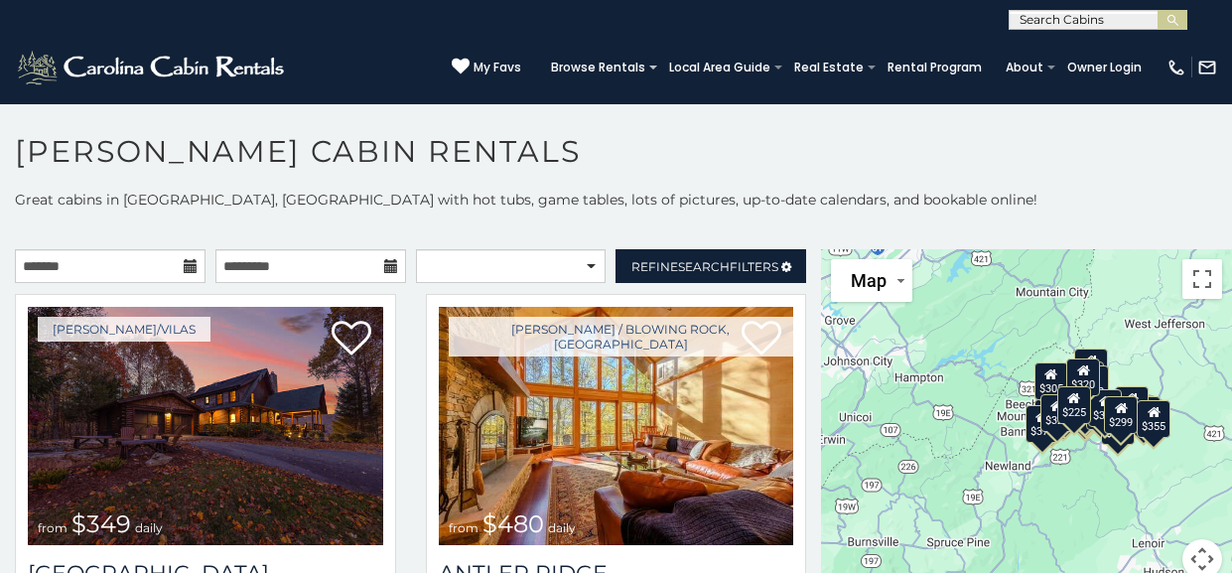
click at [185, 270] on icon at bounding box center [191, 266] width 14 height 14
click at [188, 263] on icon at bounding box center [191, 266] width 14 height 14
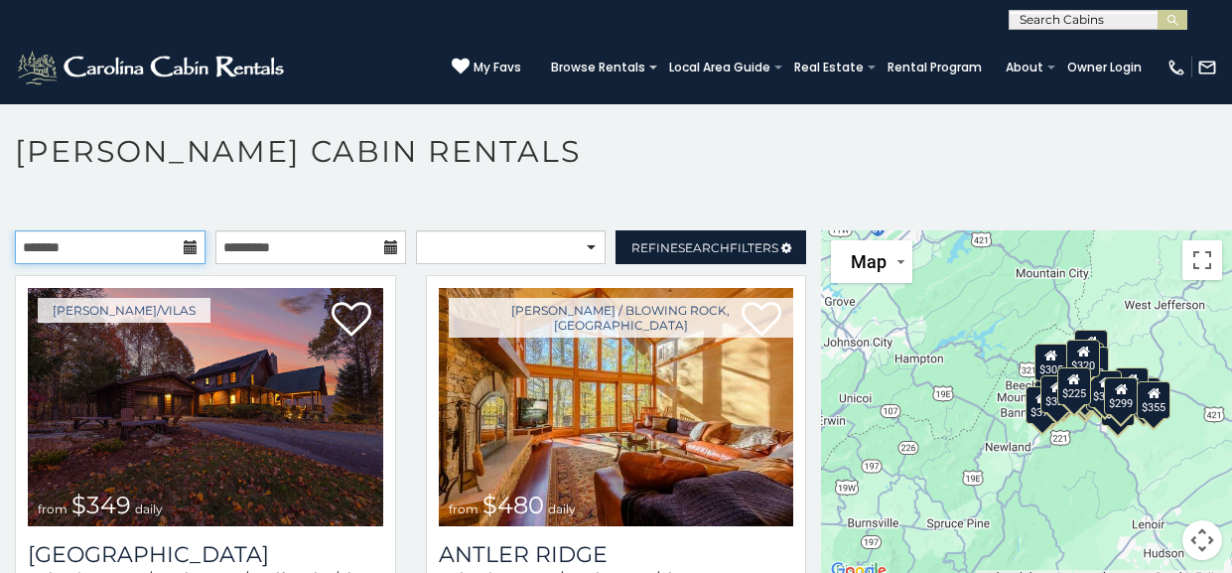
click at [177, 250] on input "text" at bounding box center [110, 247] width 191 height 34
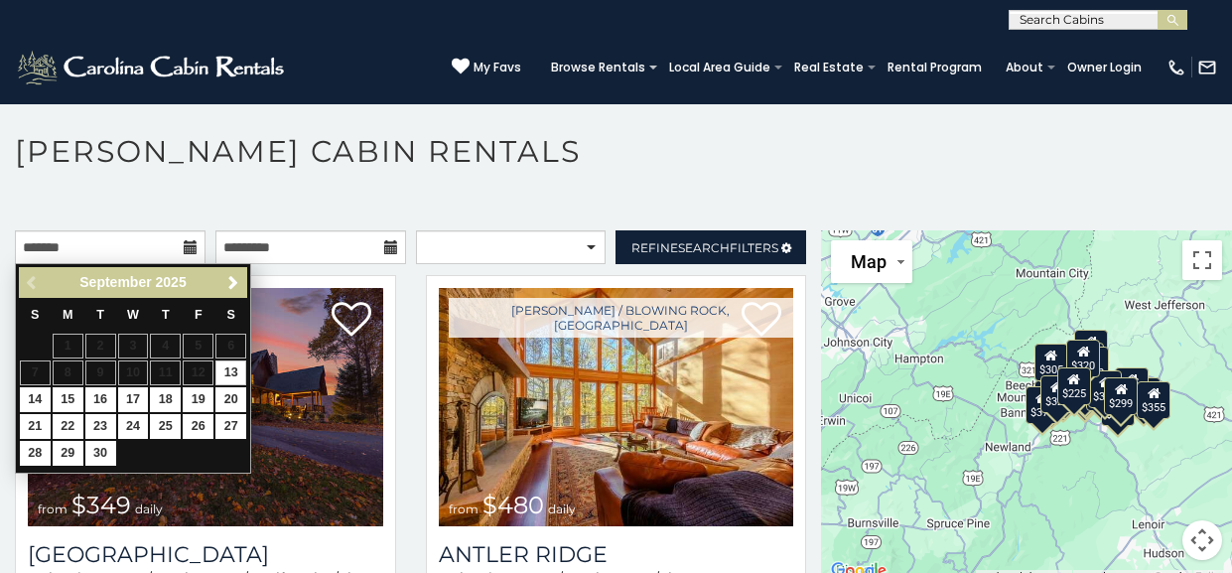
click at [228, 287] on span "Next" at bounding box center [233, 283] width 16 height 16
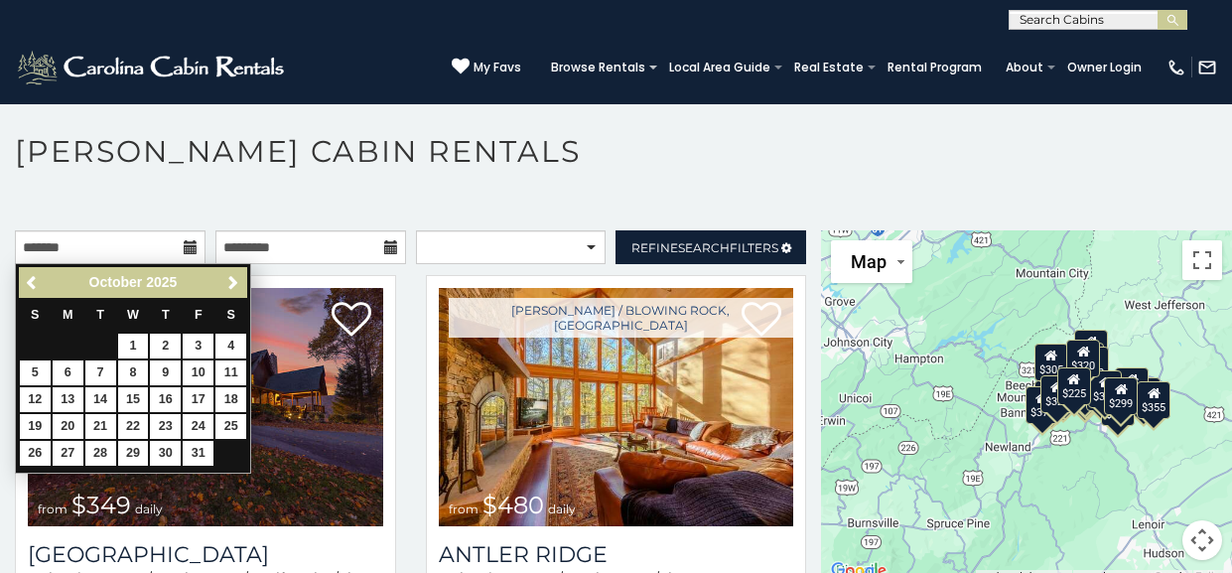
click at [232, 282] on span "Next" at bounding box center [233, 283] width 16 height 16
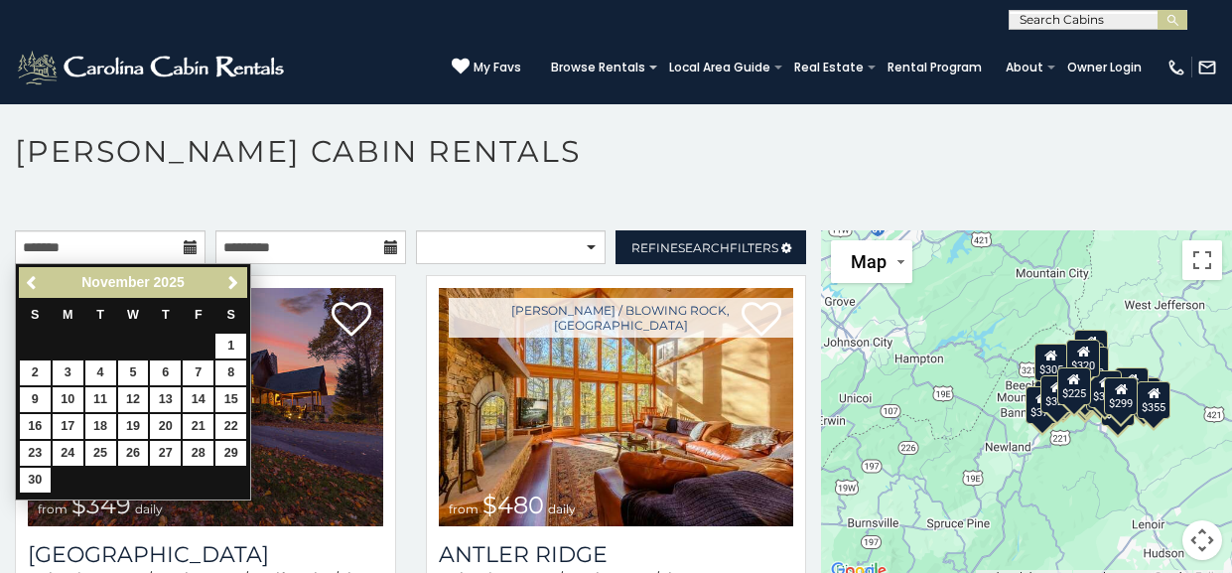
click at [231, 280] on span "Next" at bounding box center [233, 283] width 16 height 16
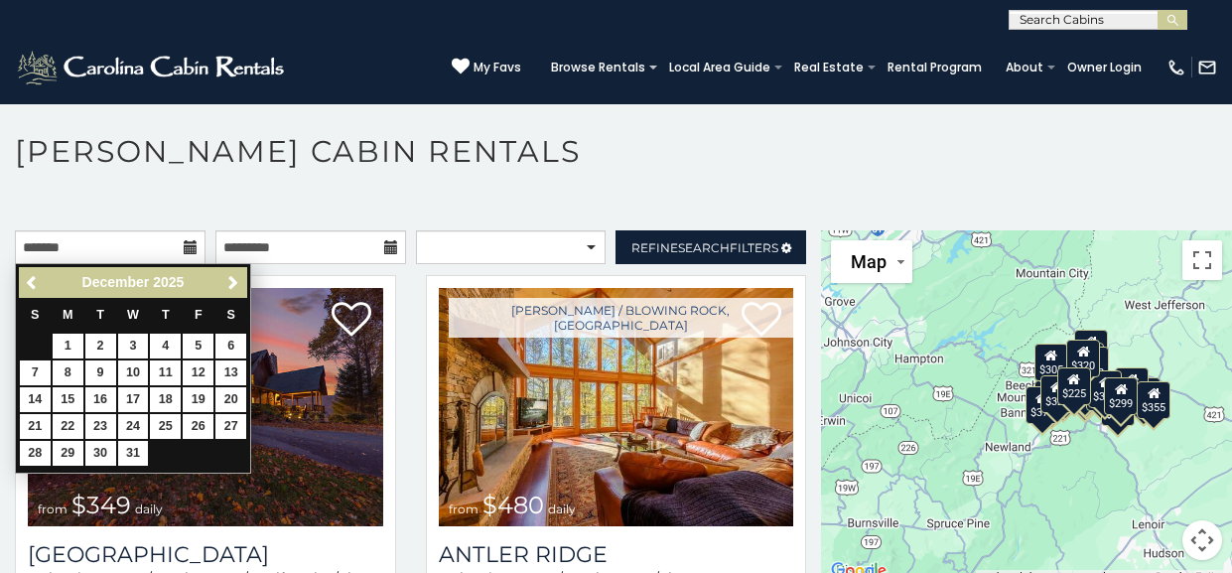
click at [229, 283] on span "Next" at bounding box center [233, 283] width 16 height 16
click at [229, 287] on span "Next" at bounding box center [233, 283] width 16 height 16
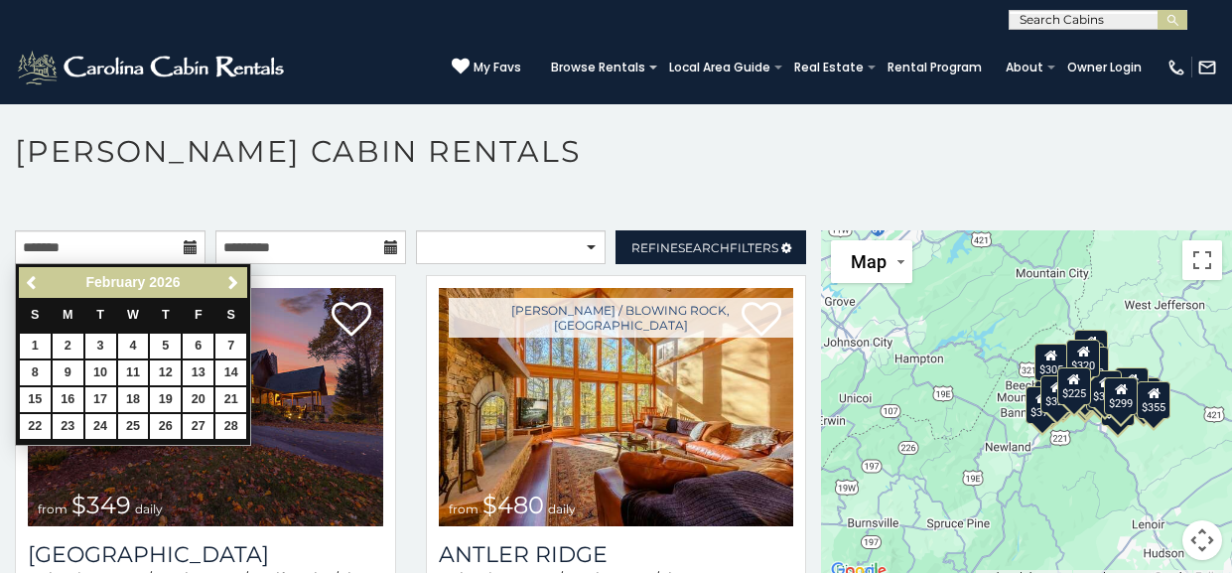
click at [232, 285] on span "Next" at bounding box center [233, 283] width 16 height 16
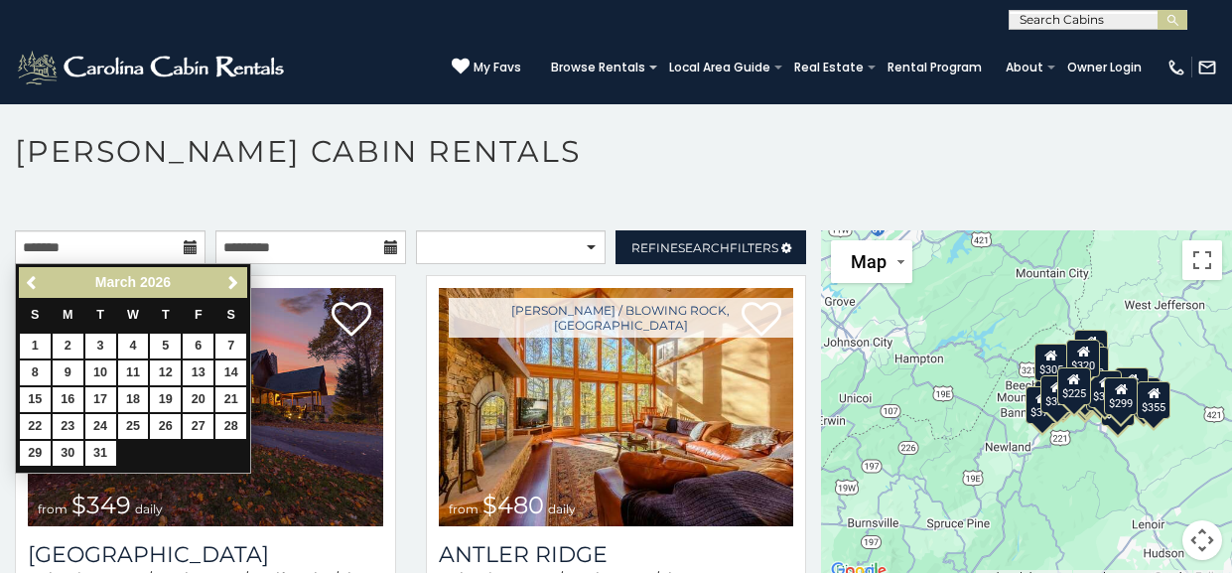
click at [235, 283] on span "Next" at bounding box center [233, 283] width 16 height 16
click at [233, 283] on span "Next" at bounding box center [233, 283] width 16 height 16
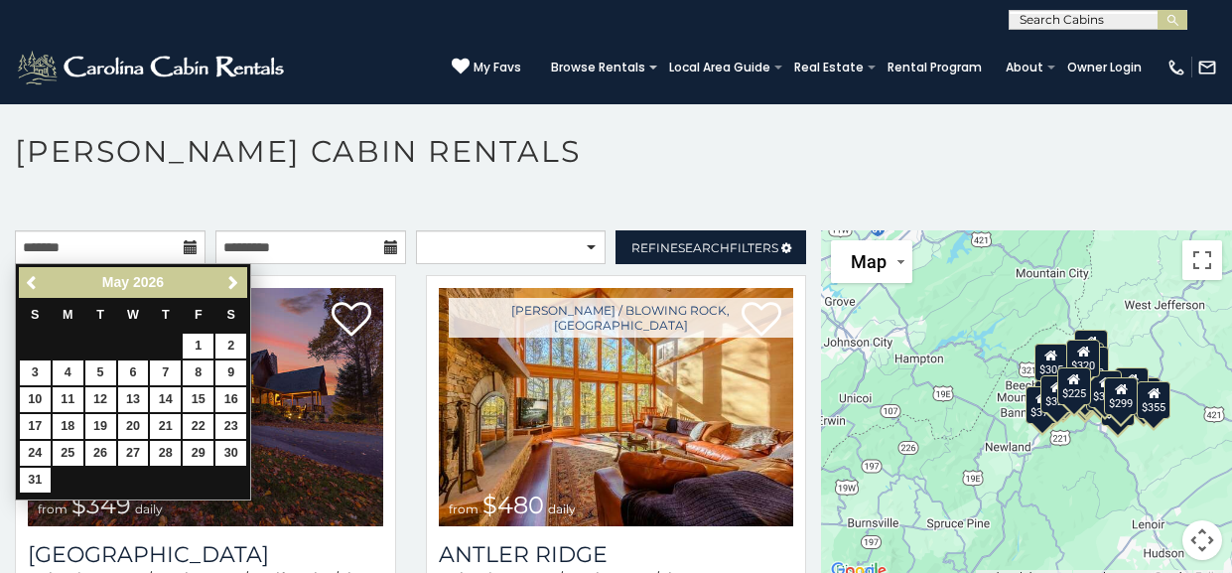
click at [236, 283] on span "Next" at bounding box center [233, 283] width 16 height 16
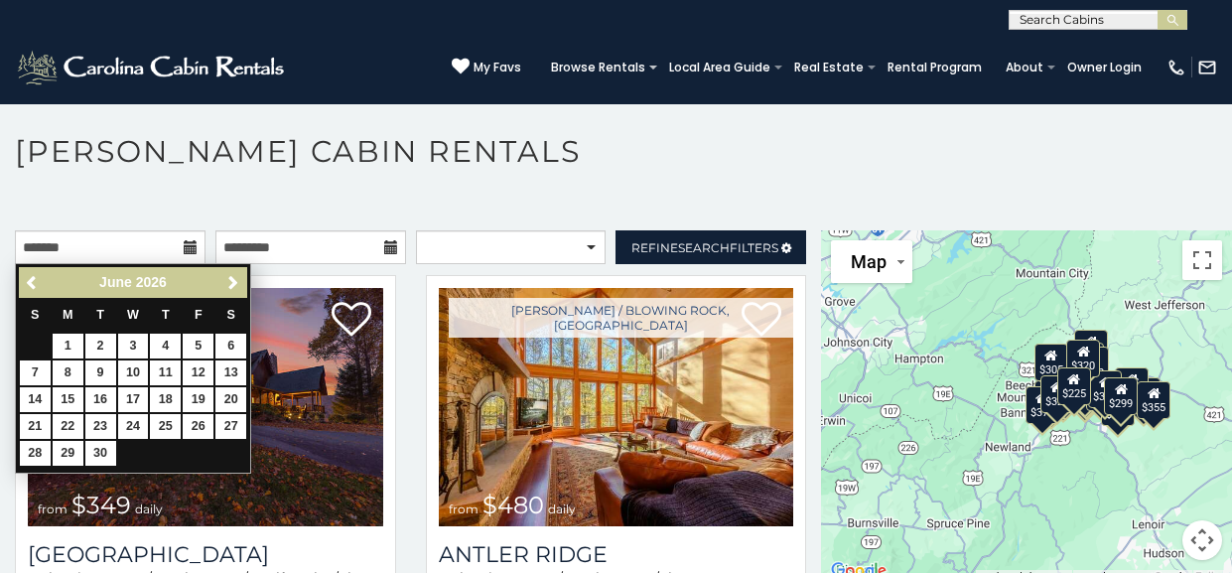
click at [233, 286] on span "Next" at bounding box center [233, 283] width 16 height 16
click at [237, 285] on span "Next" at bounding box center [233, 283] width 16 height 16
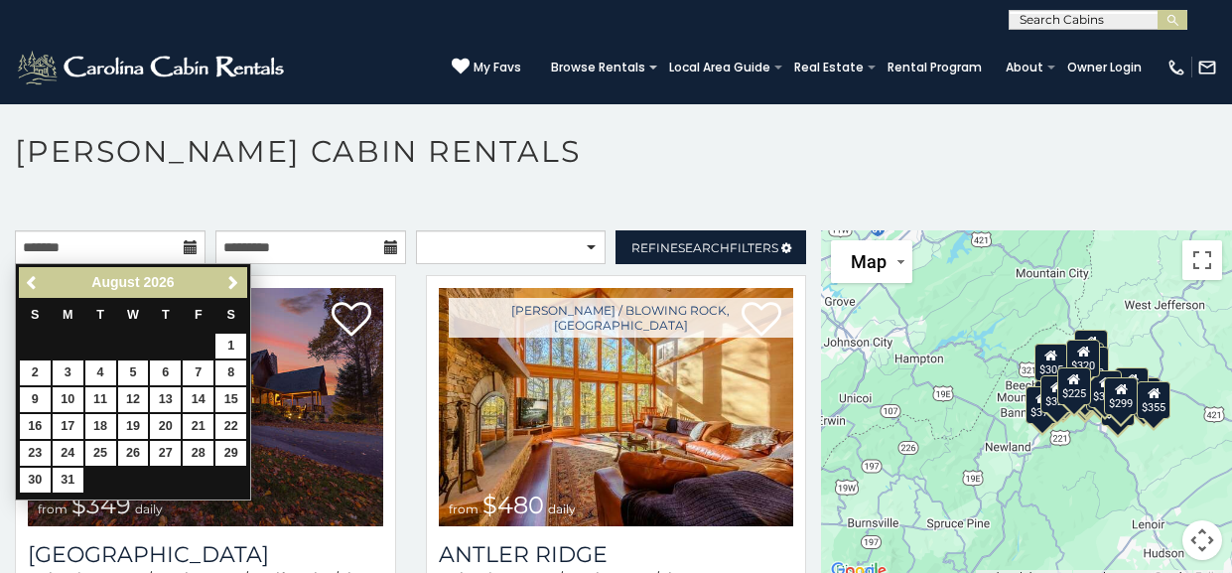
click at [232, 283] on span "Next" at bounding box center [233, 283] width 16 height 16
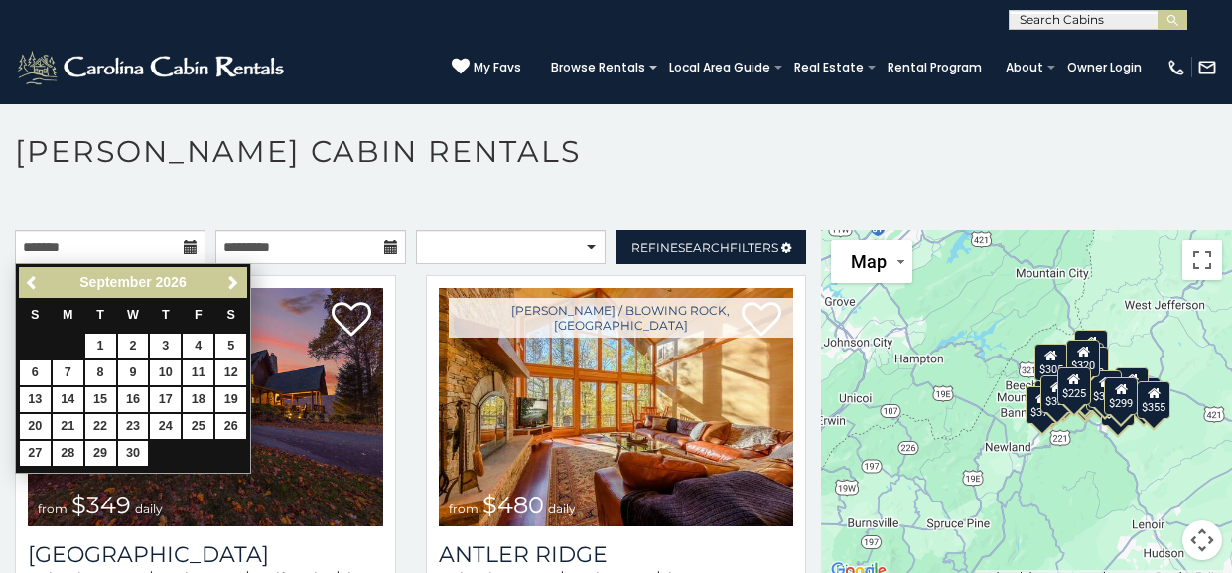
click at [236, 284] on span "Next" at bounding box center [233, 283] width 16 height 16
click at [44, 383] on link "4" at bounding box center [35, 372] width 31 height 25
type input "**********"
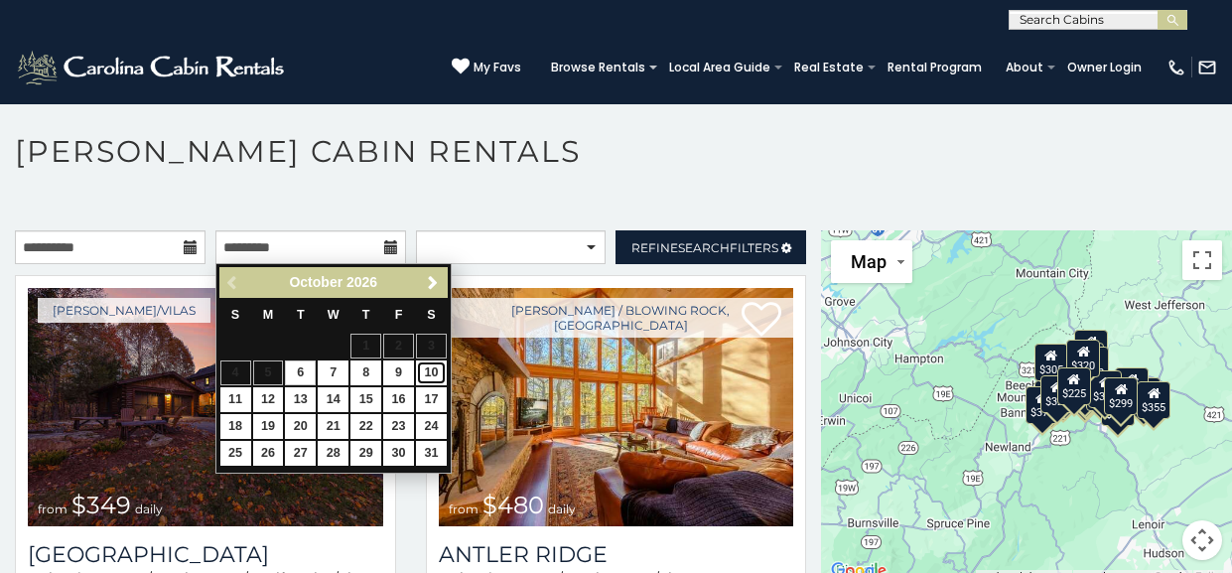
click at [438, 370] on link "10" at bounding box center [431, 372] width 31 height 25
type input "**********"
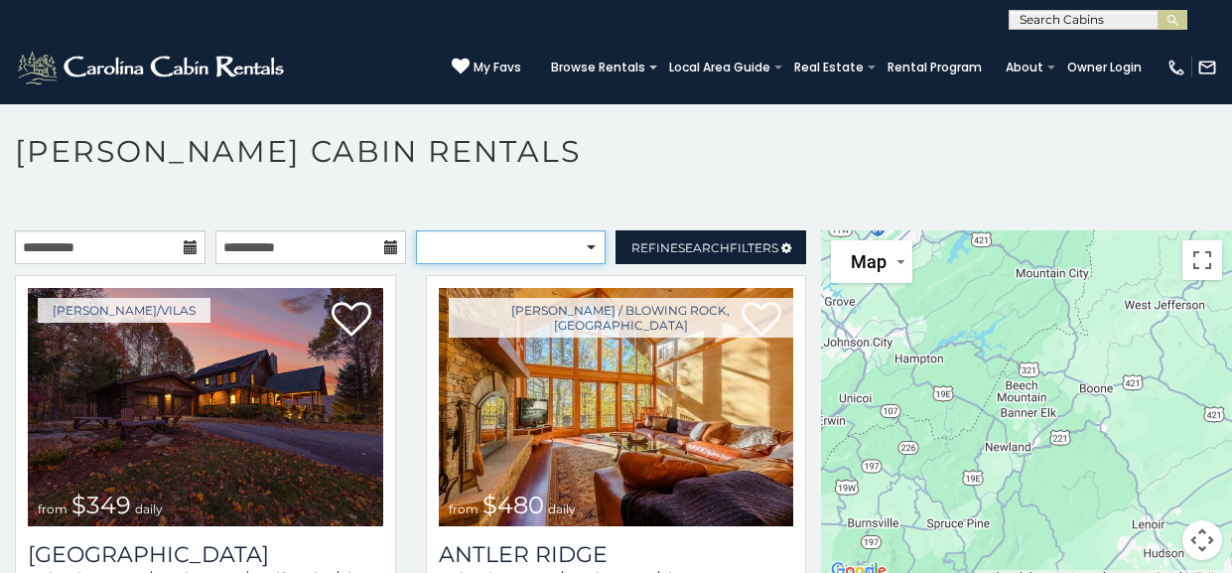
click at [591, 251] on select "**********" at bounding box center [511, 247] width 191 height 34
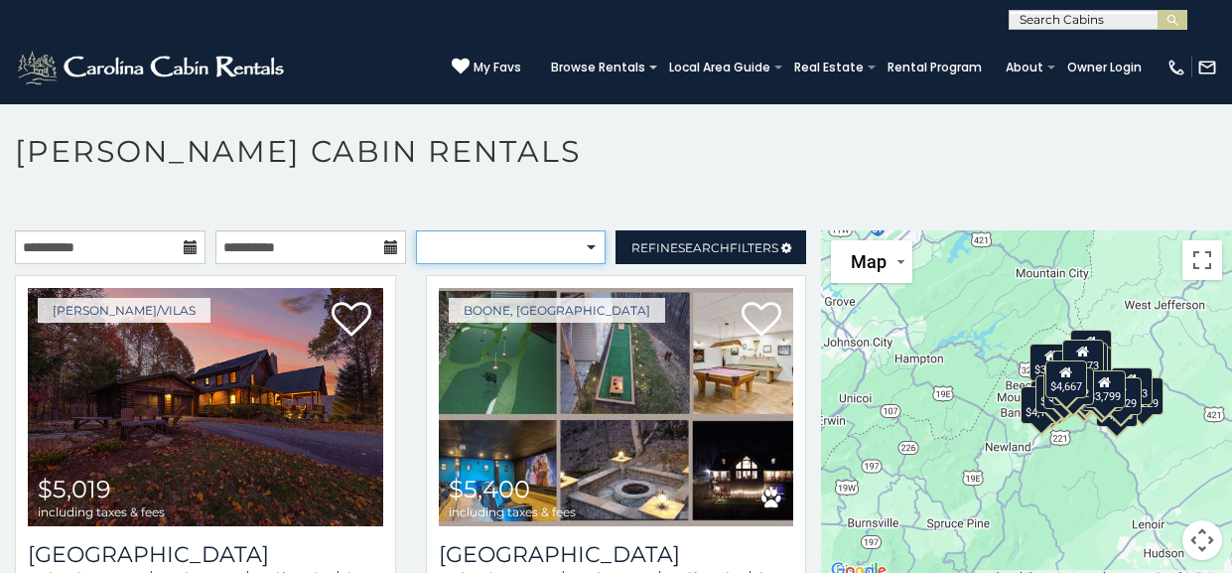
select select "**********"
click at [416, 230] on select "**********" at bounding box center [511, 247] width 191 height 34
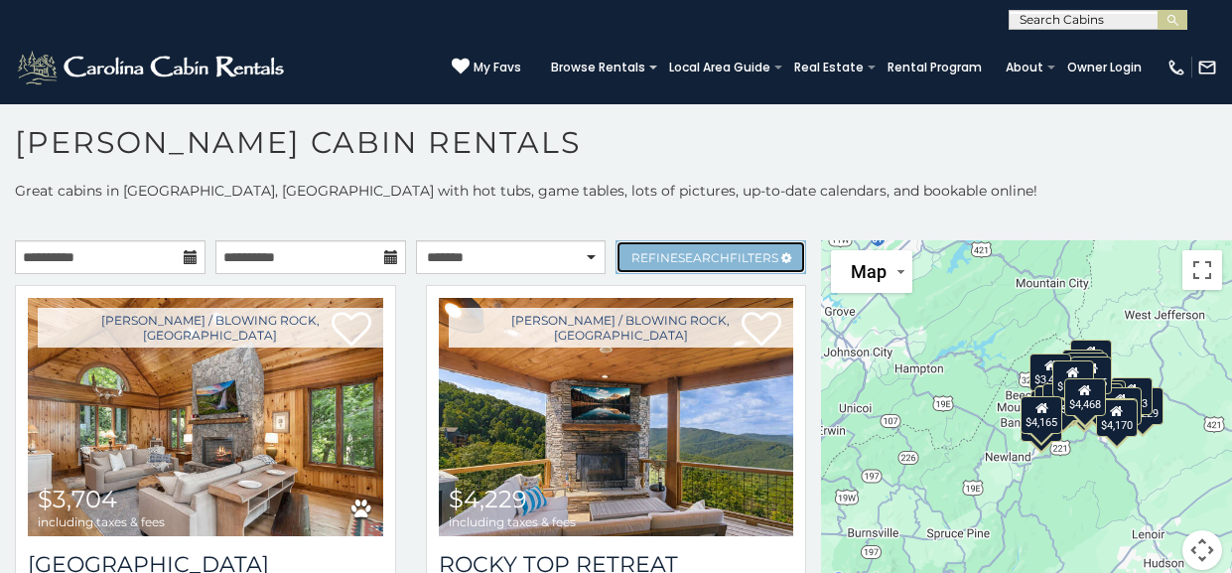
click at [778, 255] on span "Refine Search Filters" at bounding box center [704, 257] width 147 height 15
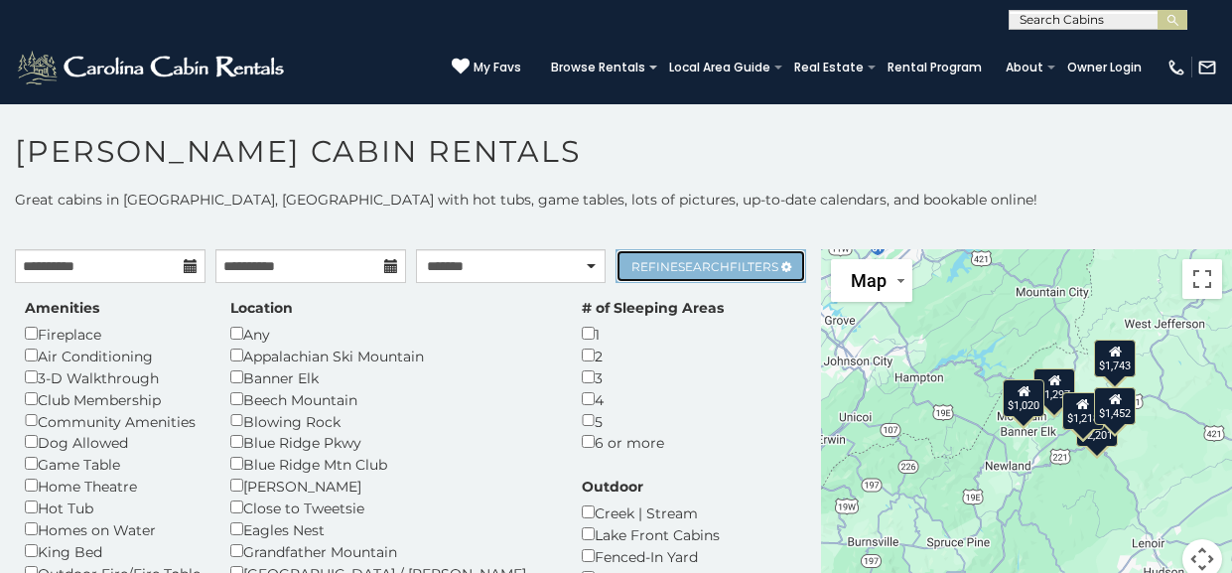
click at [725, 265] on span "Search" at bounding box center [704, 266] width 52 height 15
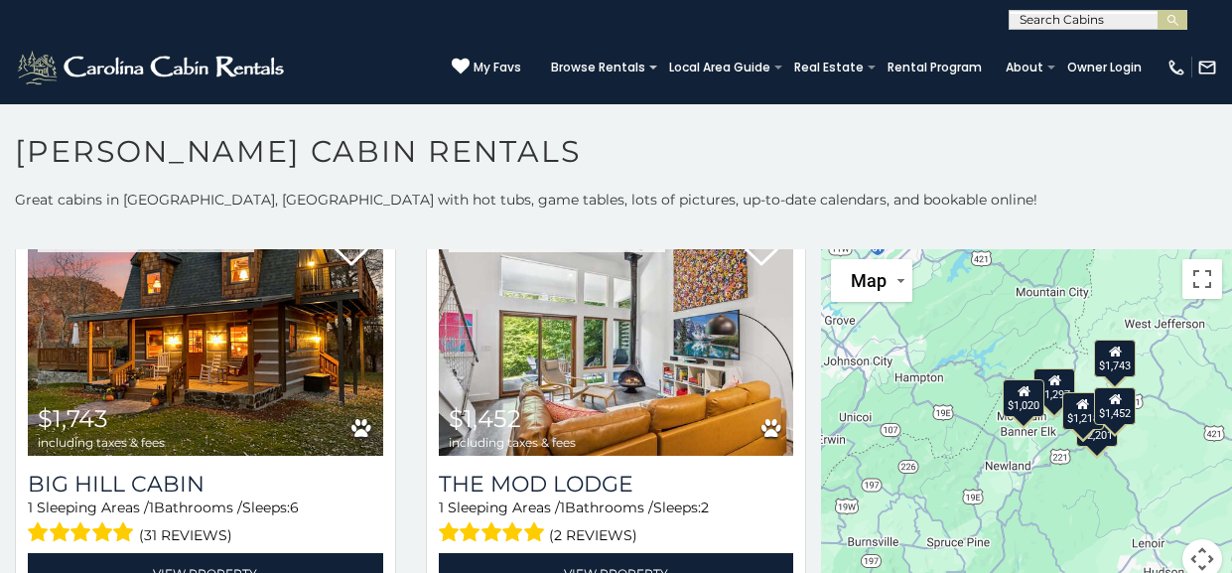
scroll to position [1389, 0]
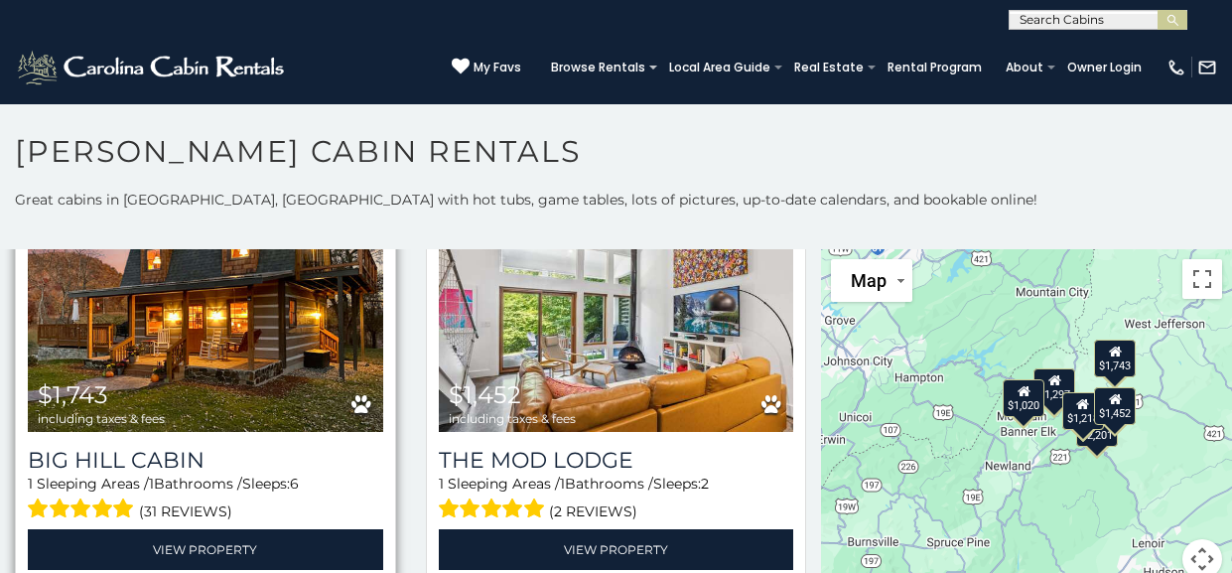
click at [87, 380] on span "$1,743" at bounding box center [73, 394] width 70 height 29
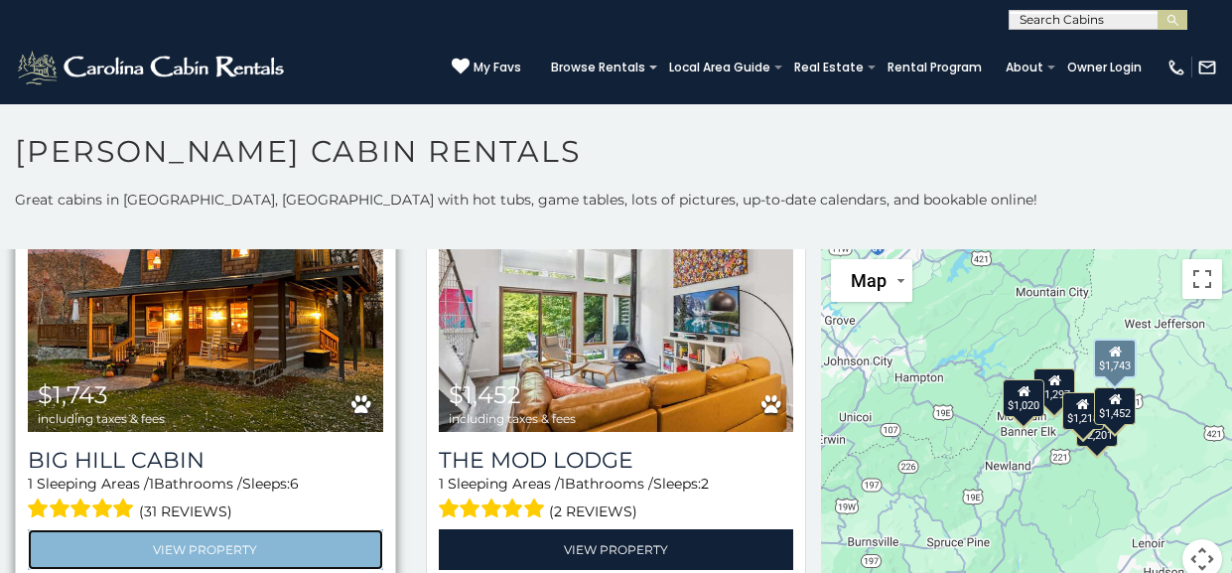
click at [128, 542] on link "View Property" at bounding box center [205, 549] width 355 height 41
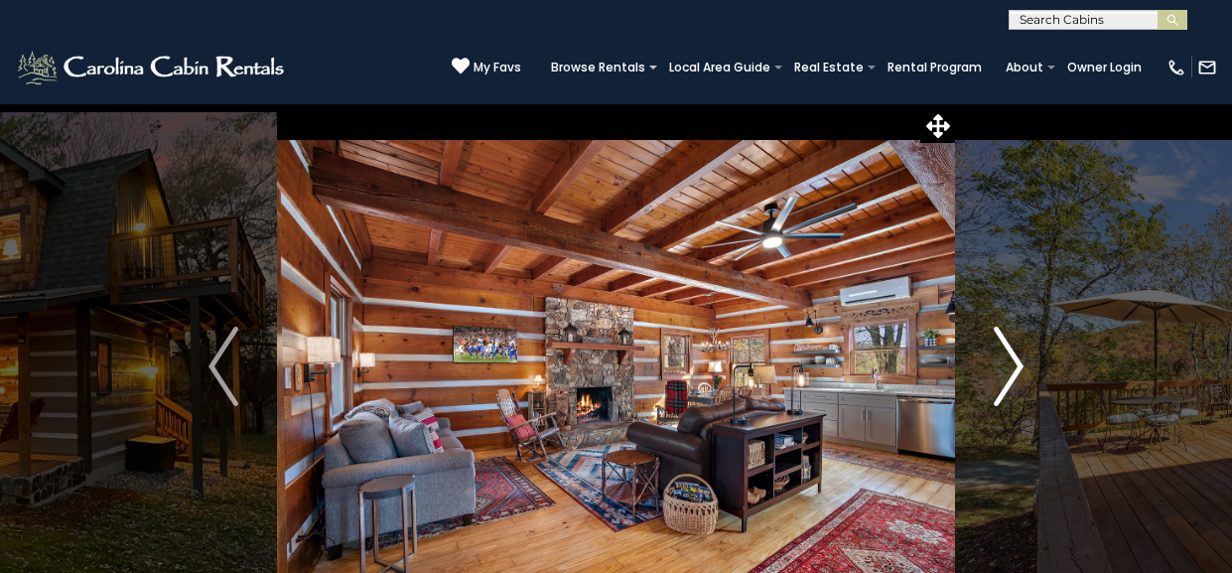
click at [1017, 349] on img "Next" at bounding box center [1008, 365] width 30 height 79
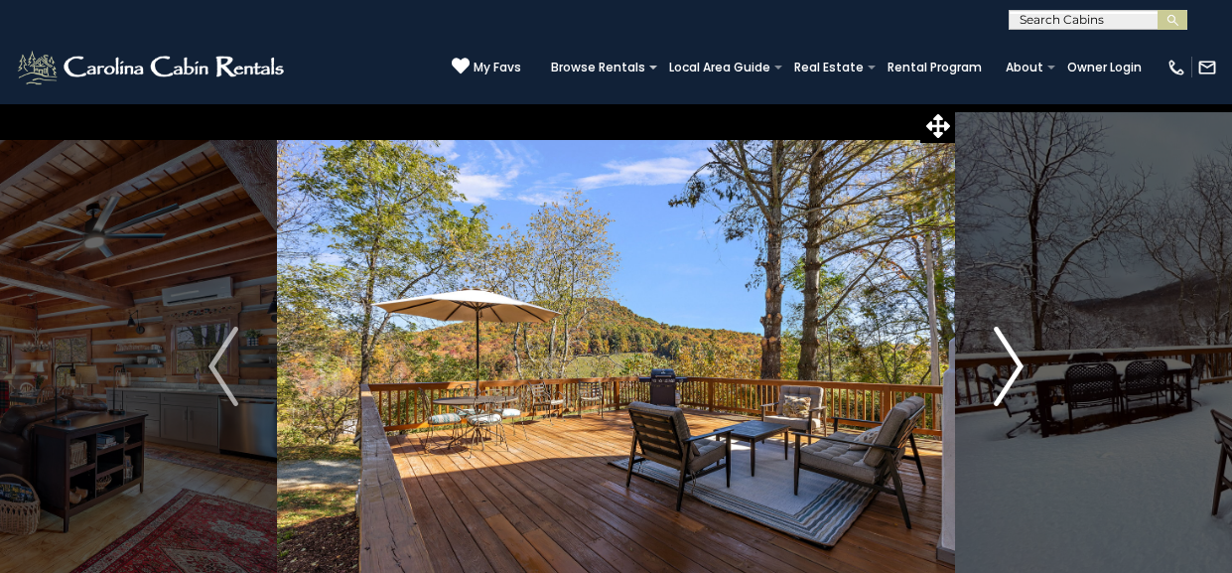
click at [985, 366] on button "Next" at bounding box center [1008, 366] width 107 height 526
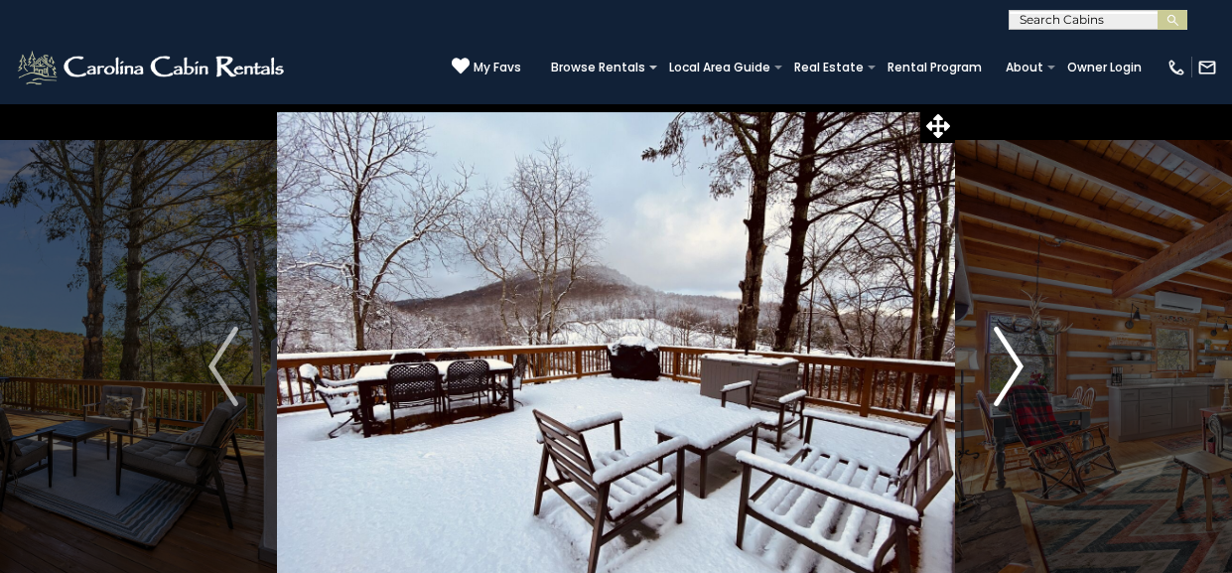
click at [1019, 369] on img "Next" at bounding box center [1008, 365] width 30 height 79
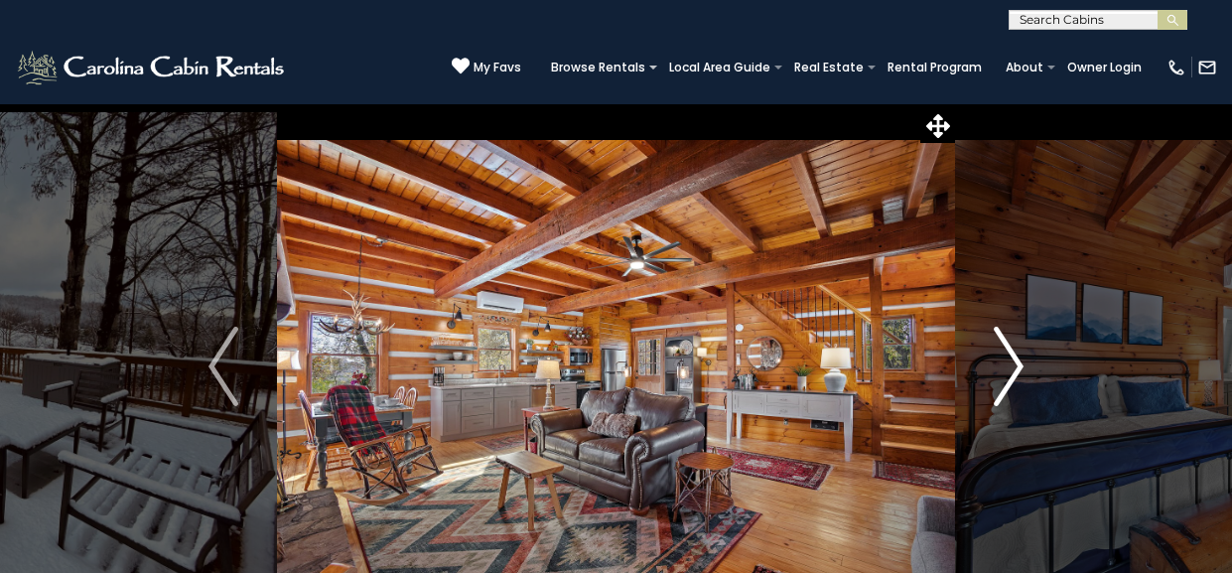
click at [1013, 374] on img "Next" at bounding box center [1008, 365] width 30 height 79
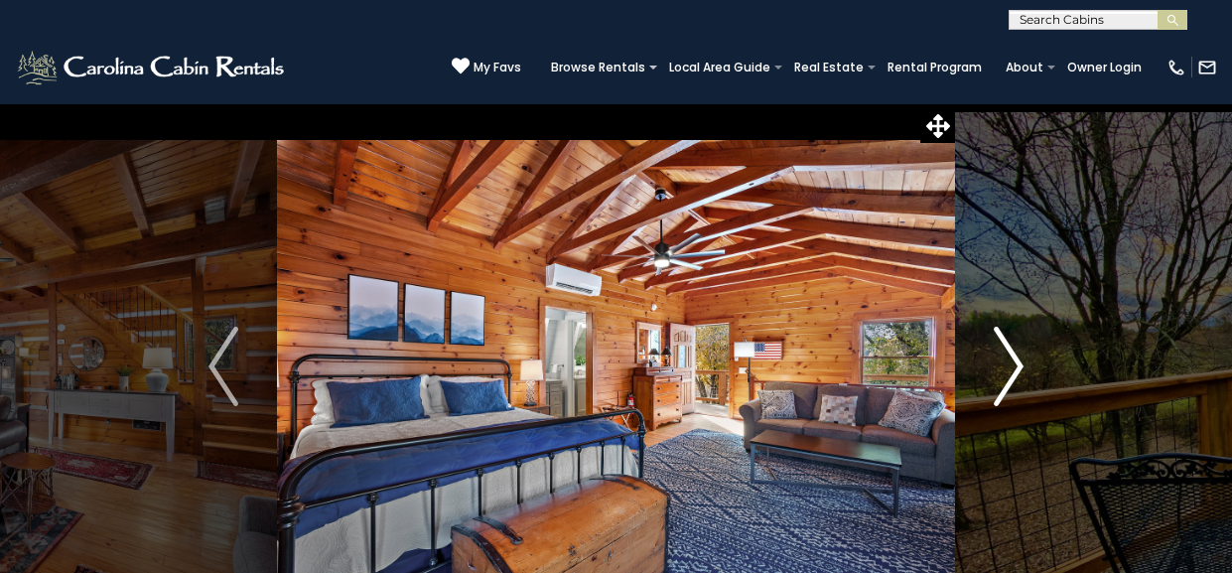
click at [1007, 375] on img "Next" at bounding box center [1008, 365] width 30 height 79
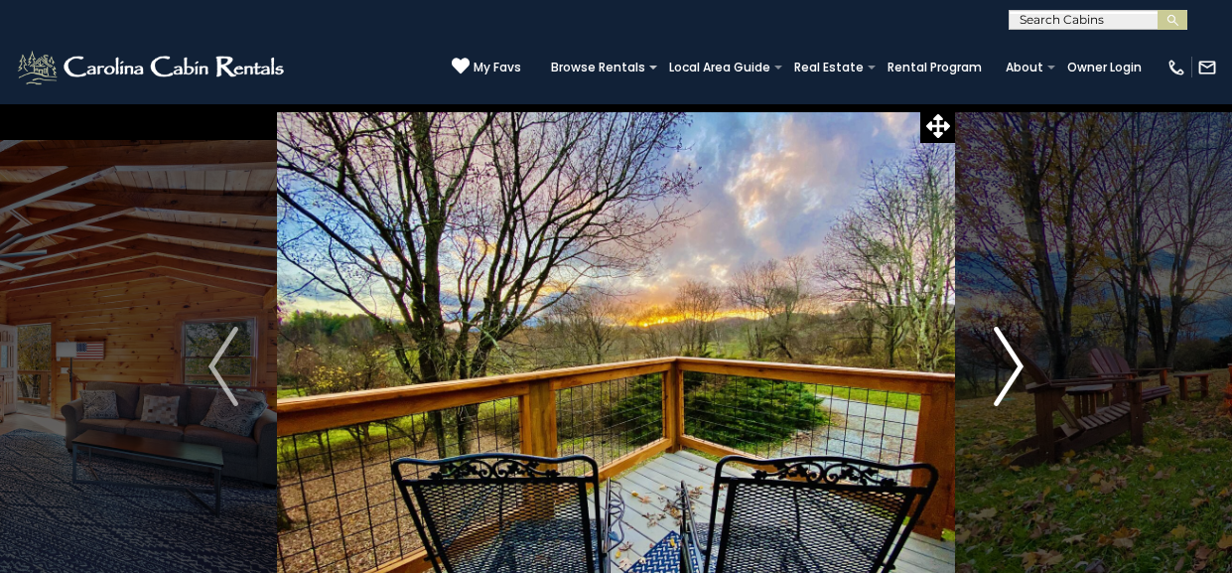
click at [1000, 380] on img "Next" at bounding box center [1008, 365] width 30 height 79
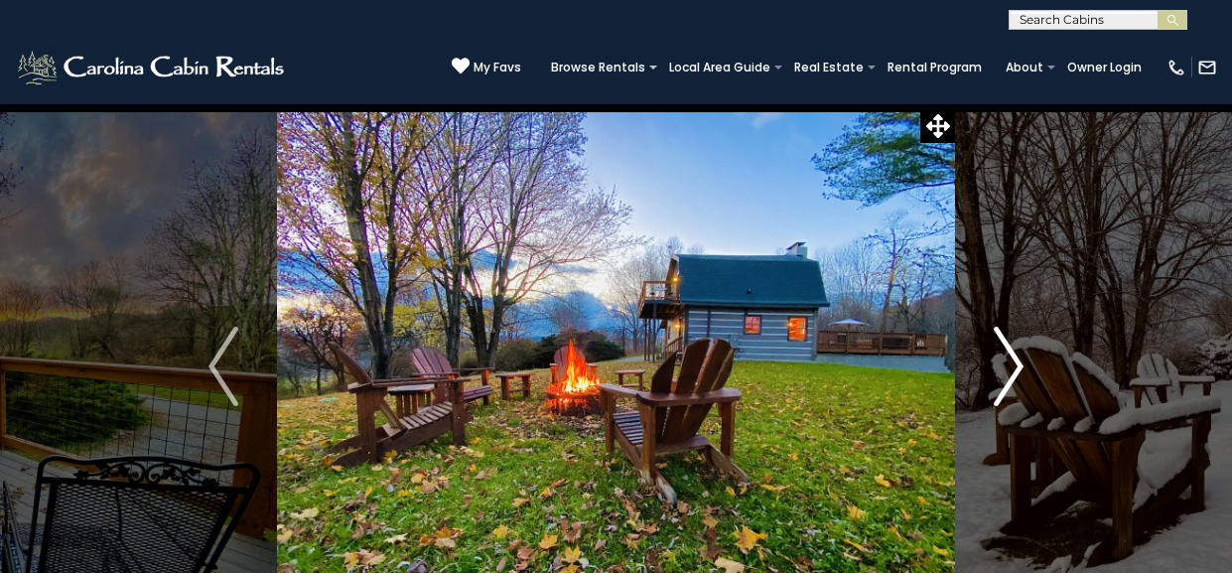
click at [1005, 374] on img "Next" at bounding box center [1008, 365] width 30 height 79
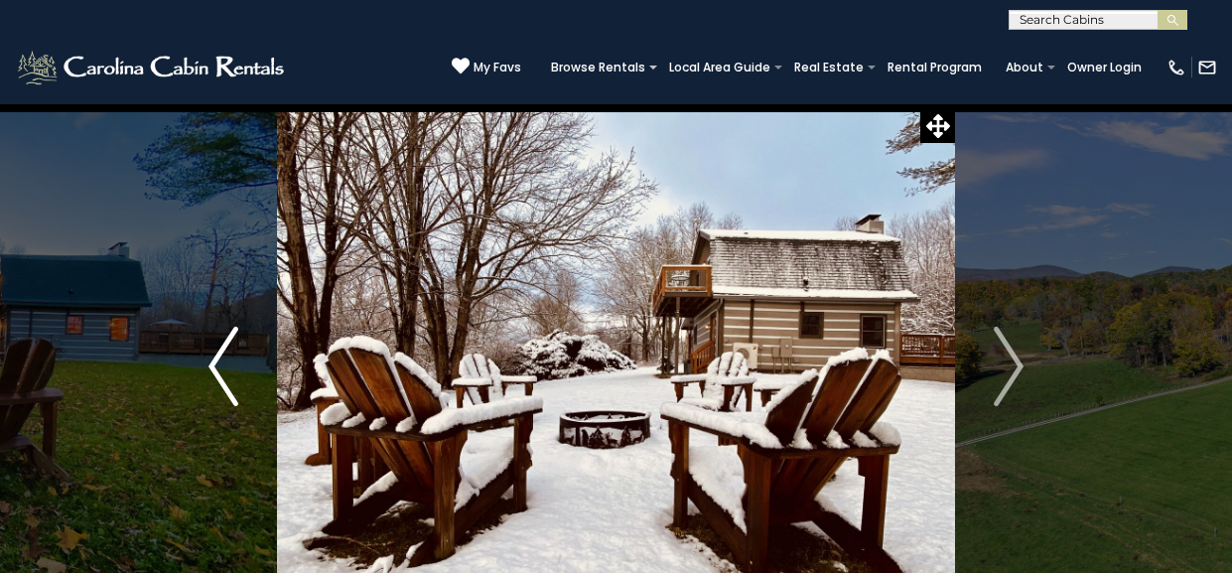
click at [220, 374] on img "Previous" at bounding box center [223, 365] width 30 height 79
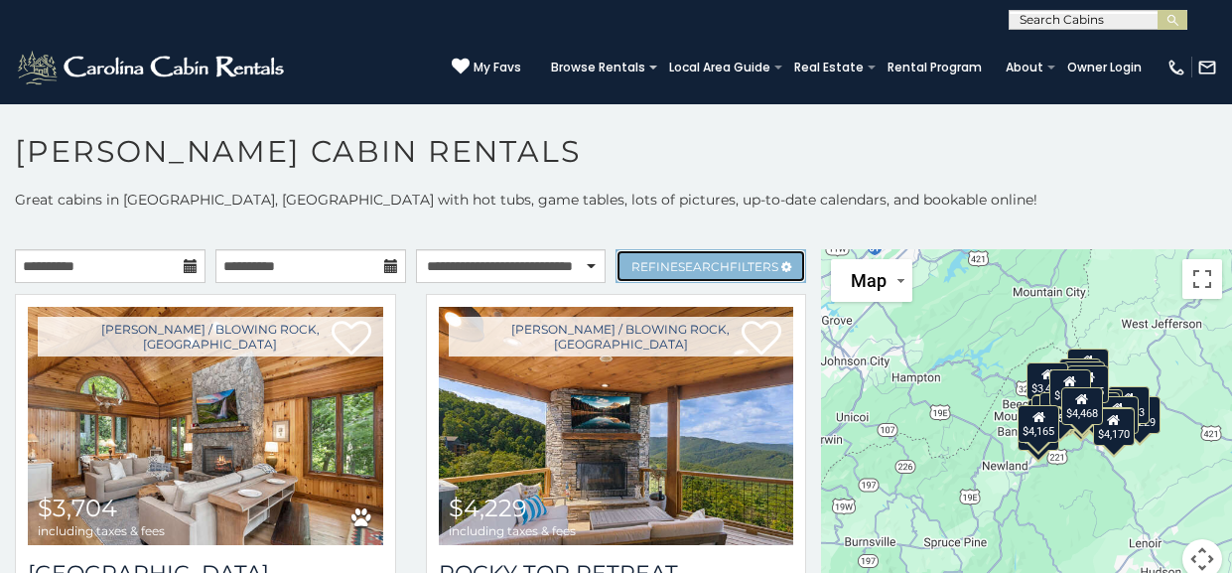
click at [730, 261] on span "Refine Search Filters" at bounding box center [704, 266] width 147 height 15
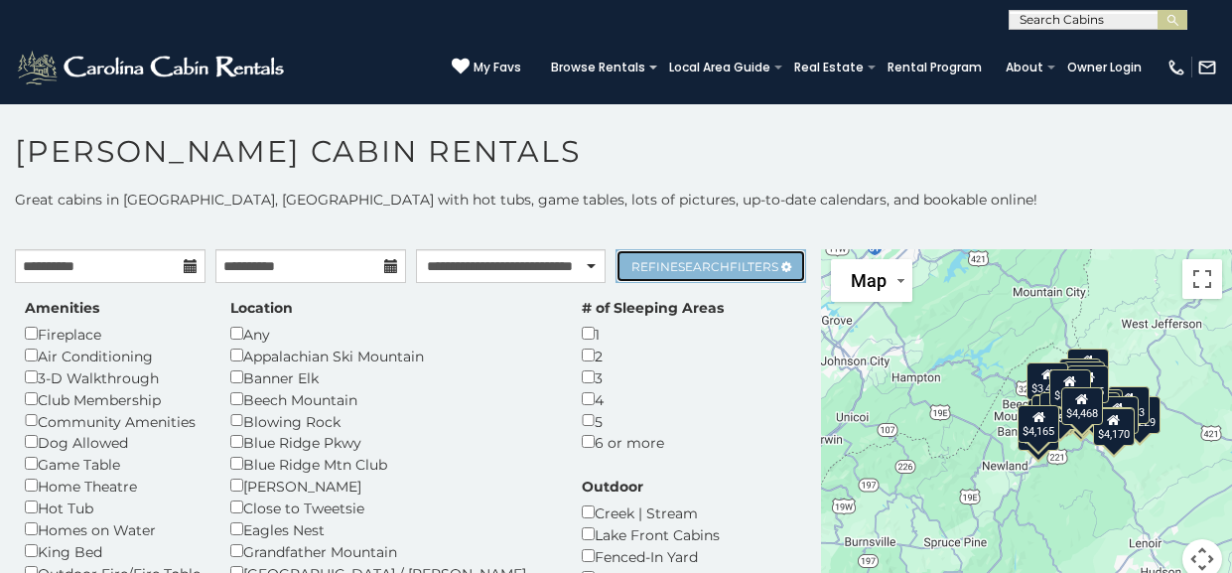
click at [725, 265] on span "Search" at bounding box center [704, 266] width 52 height 15
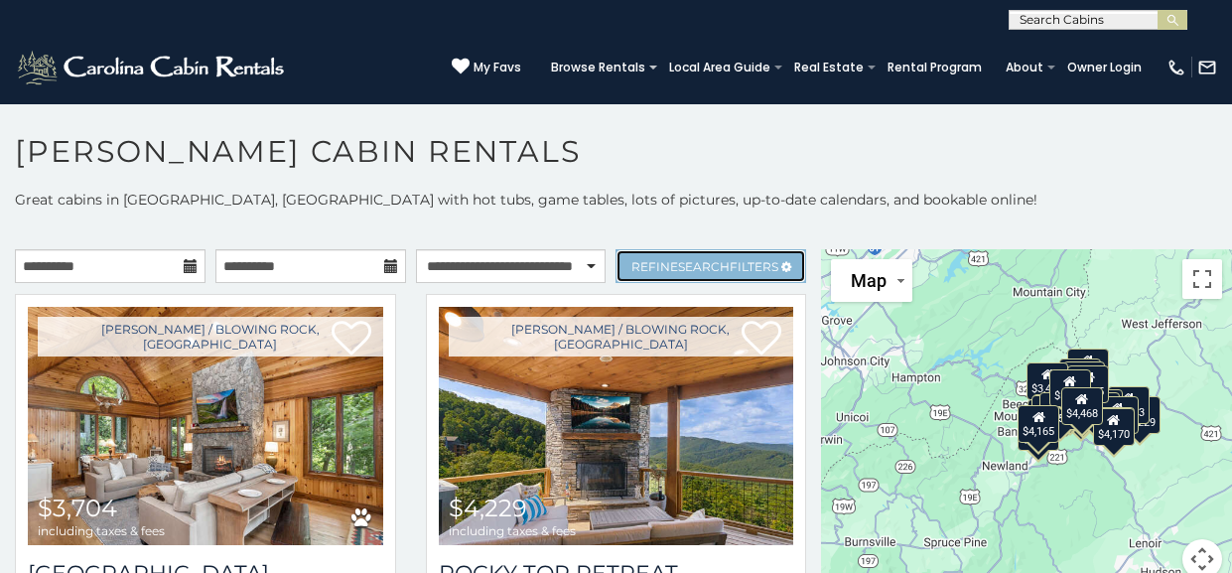
click at [744, 264] on span "Refine Search Filters" at bounding box center [704, 266] width 147 height 15
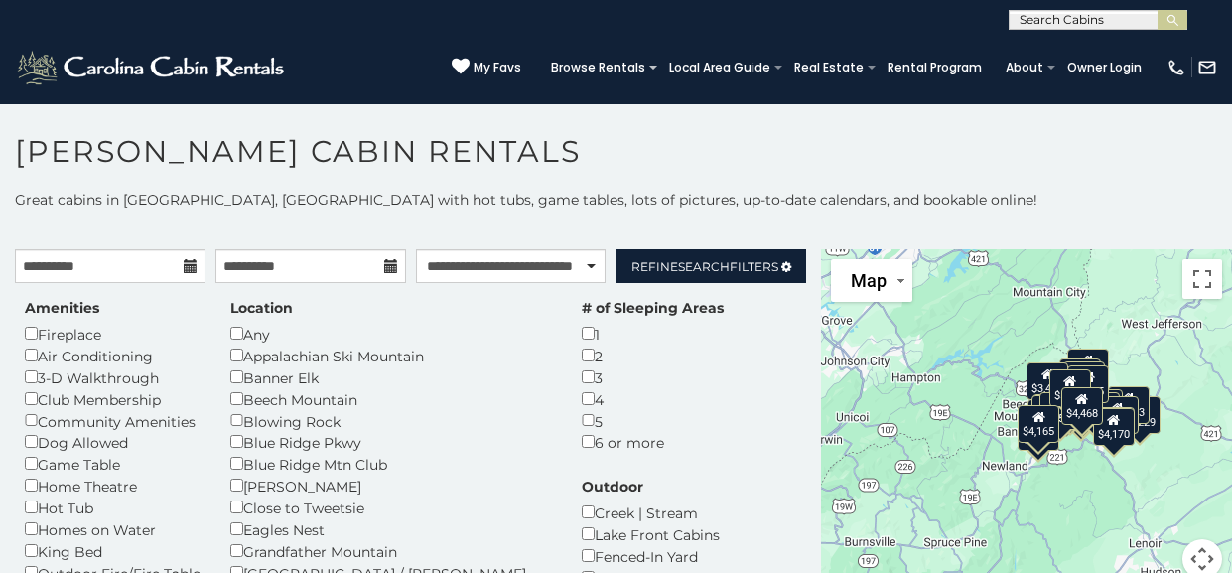
click at [1003, 154] on h1 "[PERSON_NAME] Cabin Rentals" at bounding box center [616, 161] width 1232 height 57
click at [593, 265] on select "**********" at bounding box center [511, 266] width 191 height 34
click at [416, 249] on select "**********" at bounding box center [511, 266] width 191 height 34
click at [748, 268] on span "Refine Search Filters" at bounding box center [704, 266] width 147 height 15
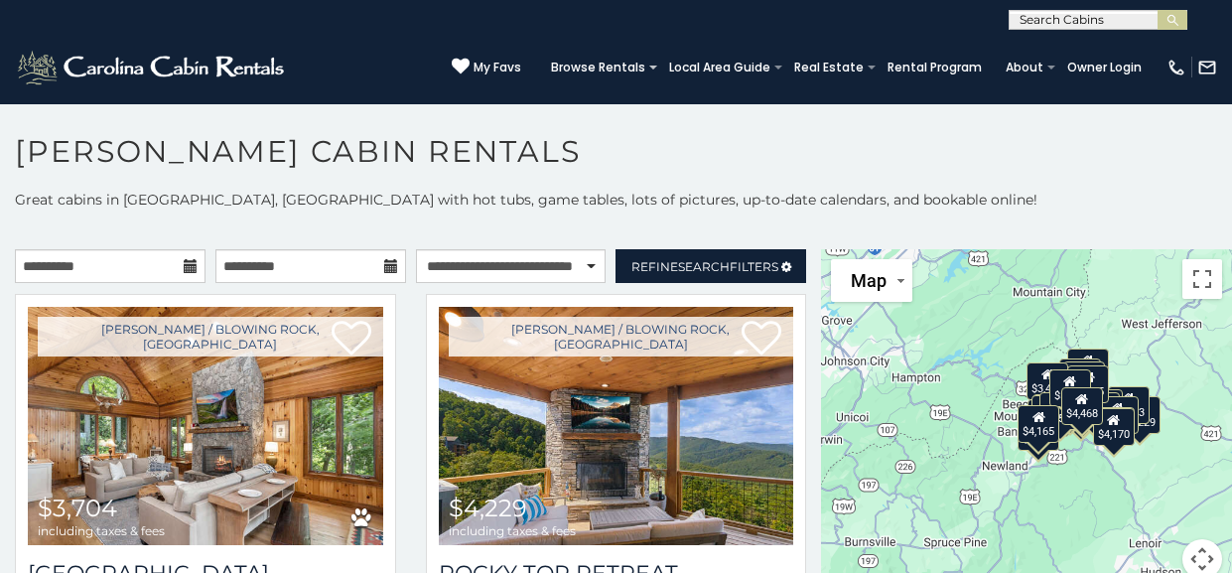
click at [967, 164] on h1 "[PERSON_NAME] Cabin Rentals" at bounding box center [616, 161] width 1232 height 57
click at [748, 266] on span "Refine Search Filters" at bounding box center [704, 266] width 147 height 15
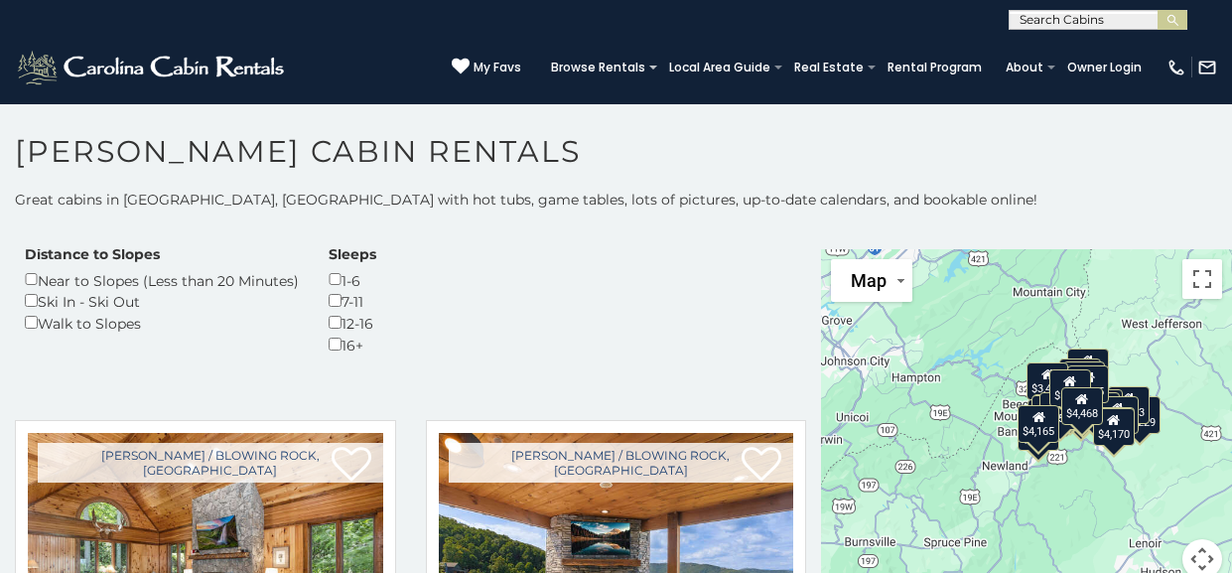
scroll to position [579, 0]
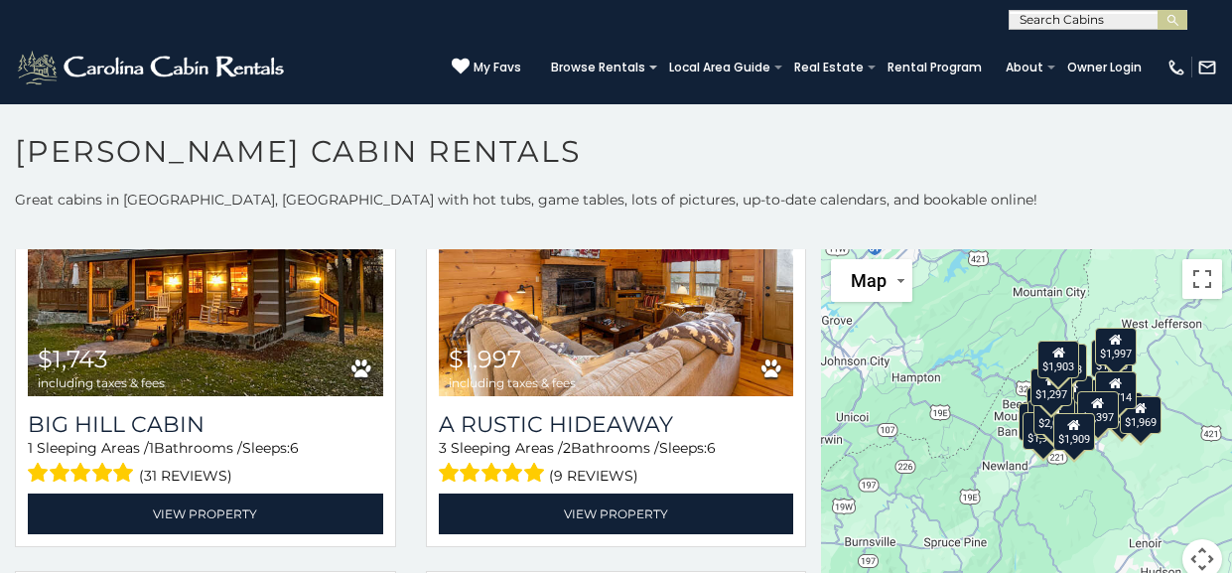
scroll to position [864, 0]
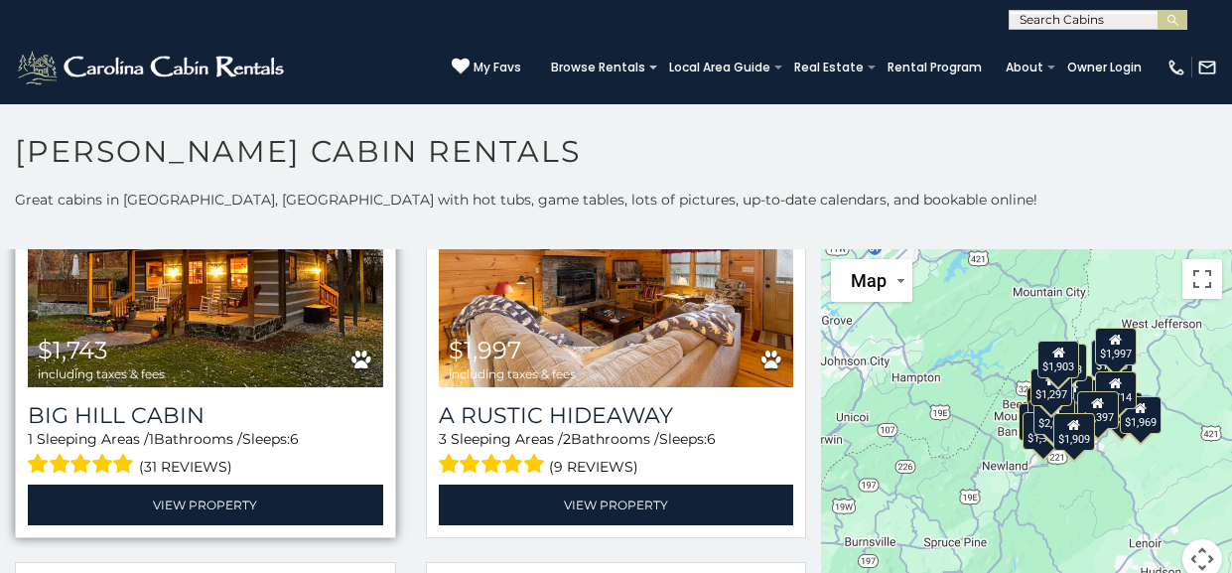
click at [138, 340] on img at bounding box center [205, 268] width 355 height 238
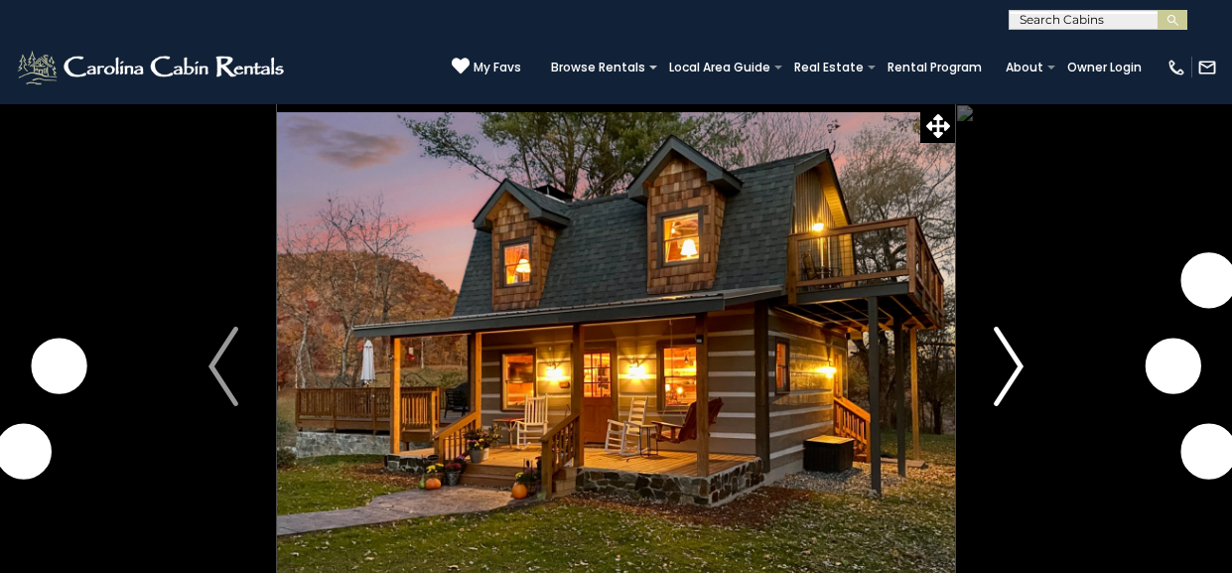
click at [1014, 380] on img "Next" at bounding box center [1008, 365] width 30 height 79
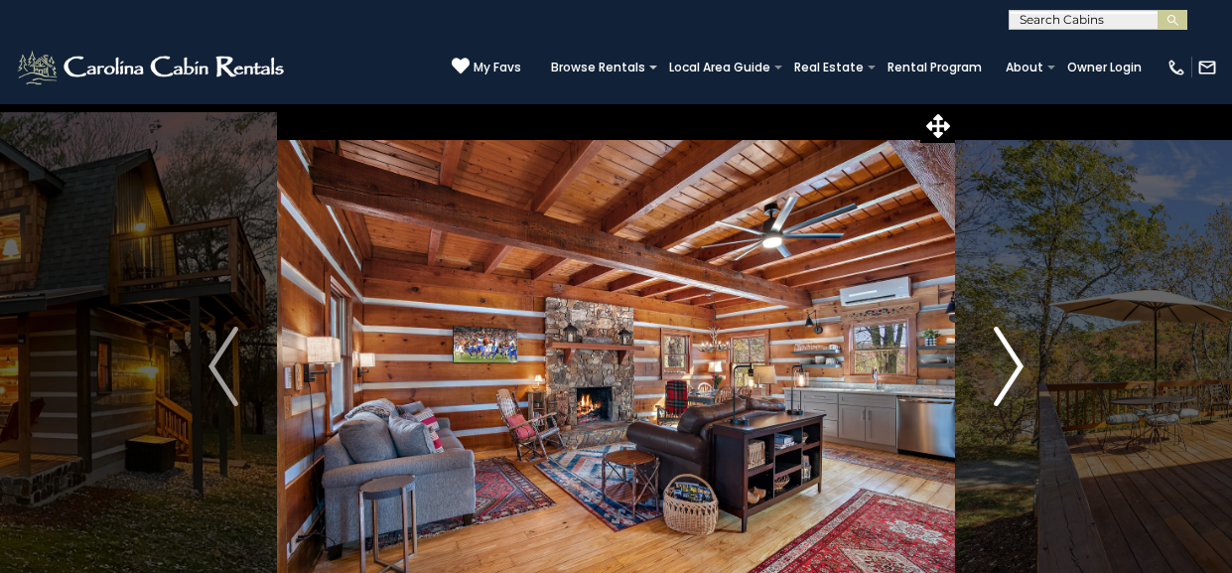
click at [1019, 384] on img "Next" at bounding box center [1008, 365] width 30 height 79
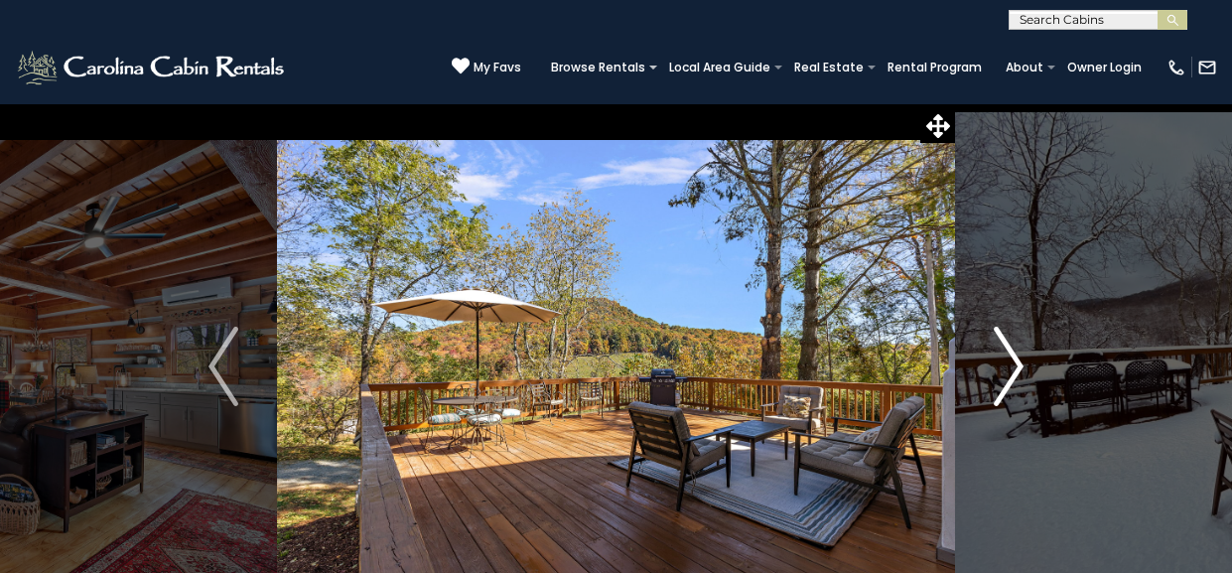
click at [1021, 364] on img "Next" at bounding box center [1008, 365] width 30 height 79
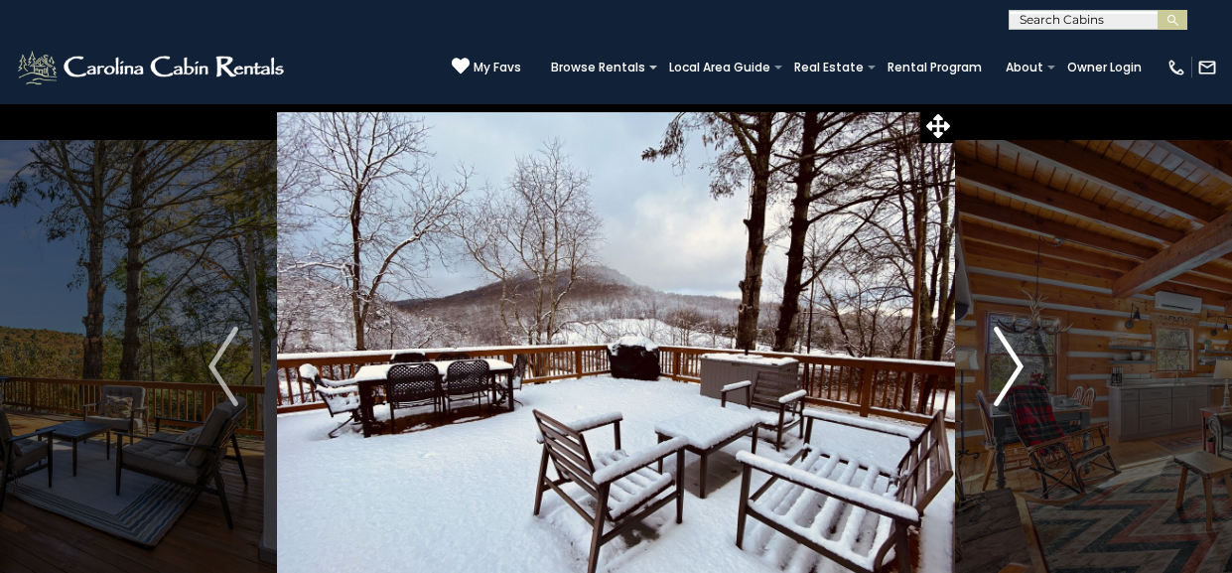
click at [1012, 375] on img "Next" at bounding box center [1008, 365] width 30 height 79
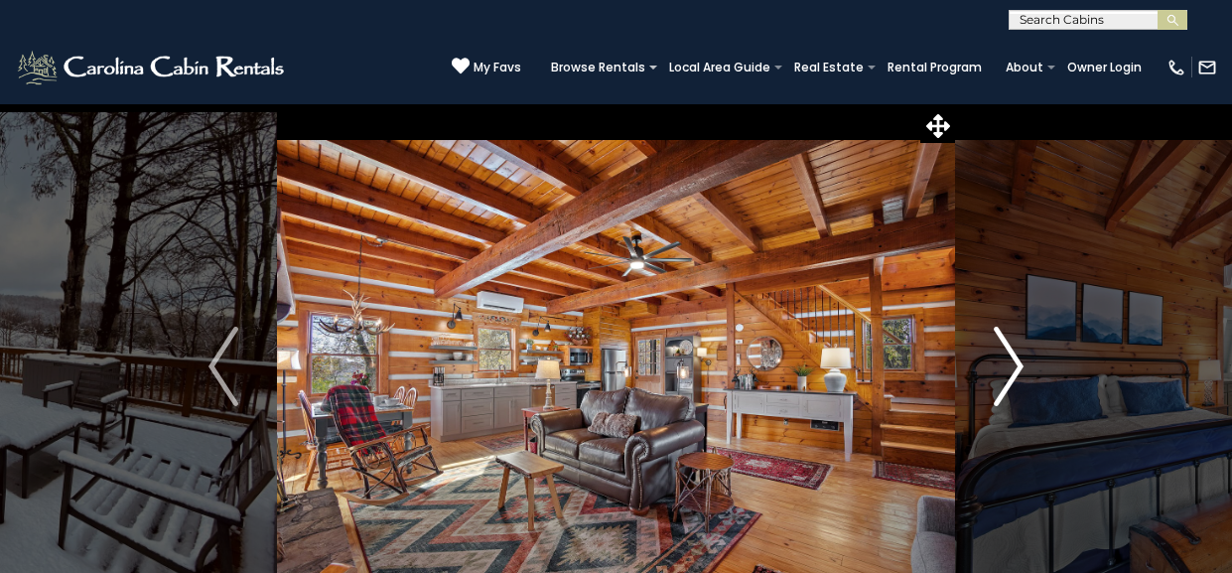
click at [1008, 375] on img "Next" at bounding box center [1008, 365] width 30 height 79
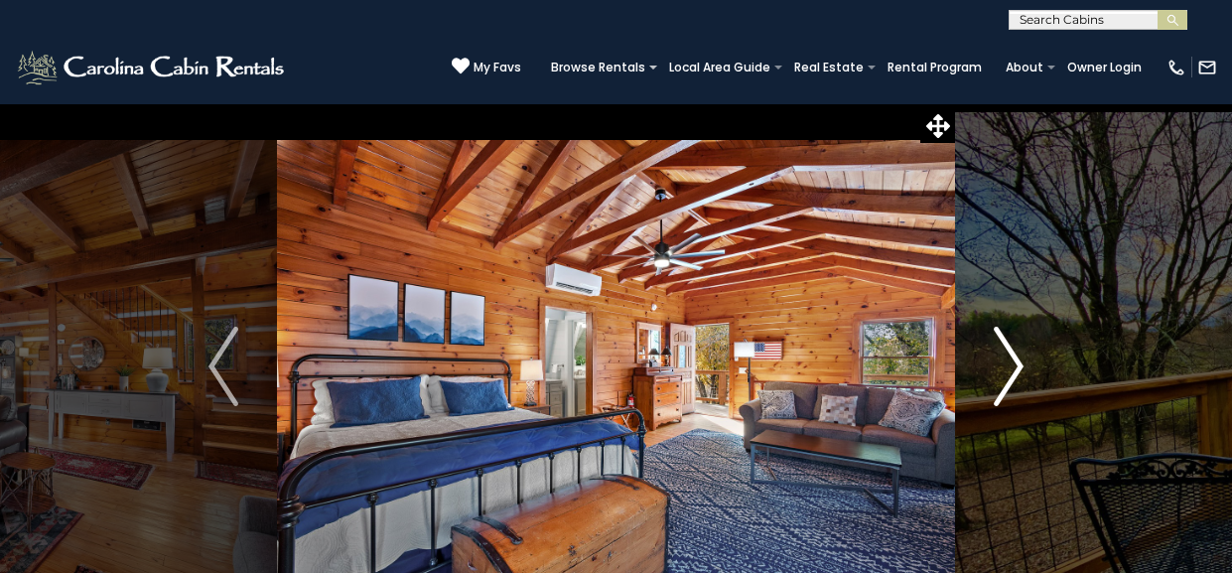
click at [1021, 374] on img "Next" at bounding box center [1008, 365] width 30 height 79
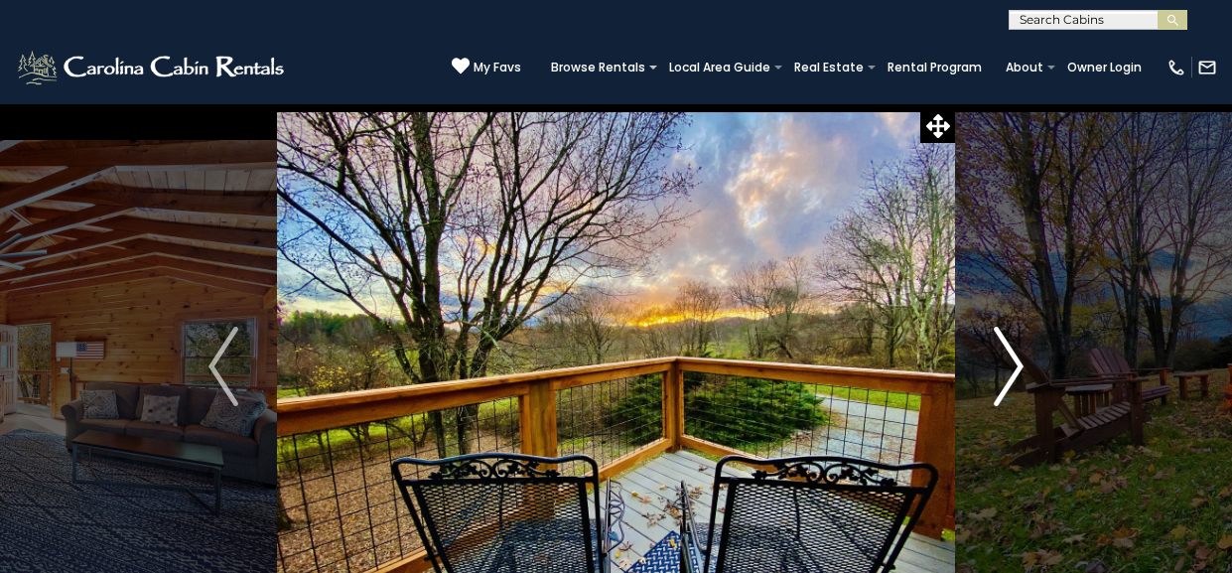
click at [1017, 375] on img "Next" at bounding box center [1008, 365] width 30 height 79
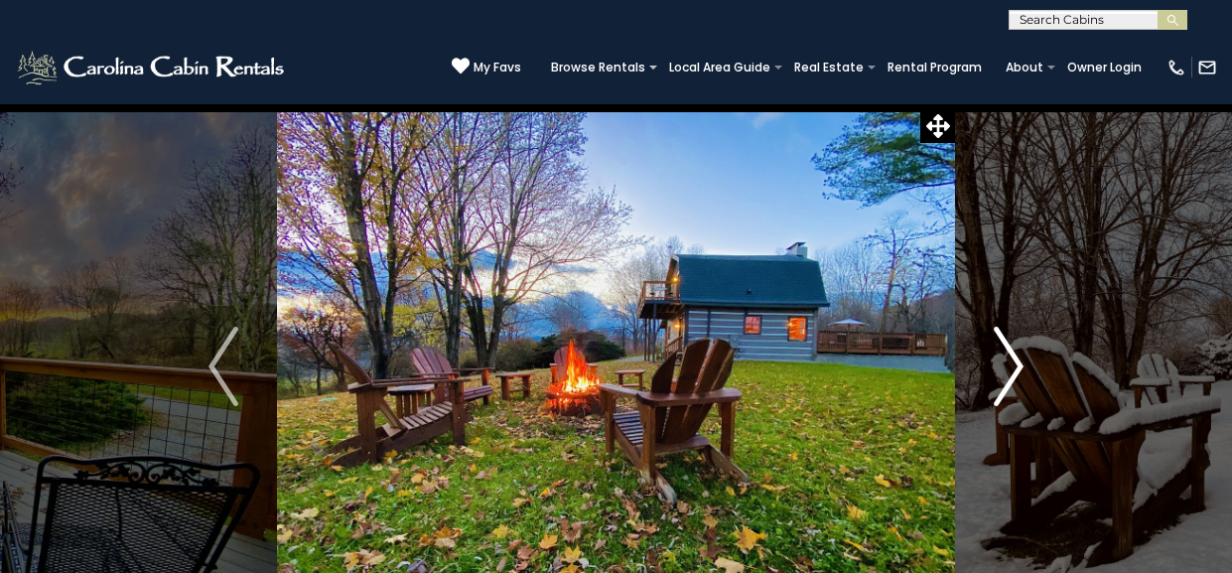
click at [1014, 372] on img "Next" at bounding box center [1008, 365] width 30 height 79
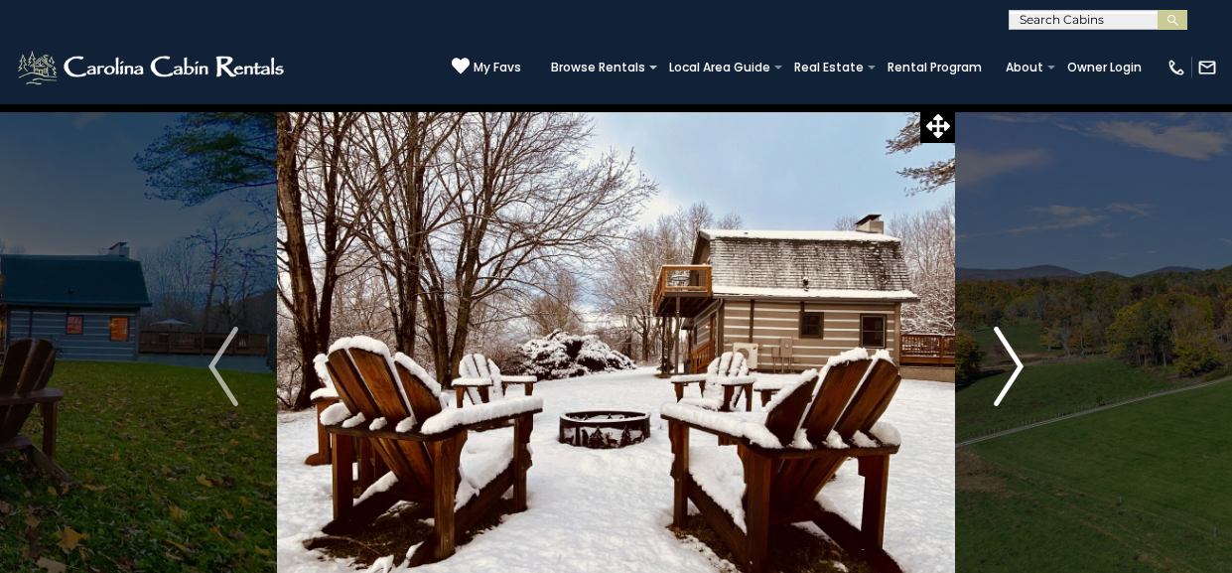
click at [1015, 373] on img "Next" at bounding box center [1008, 365] width 30 height 79
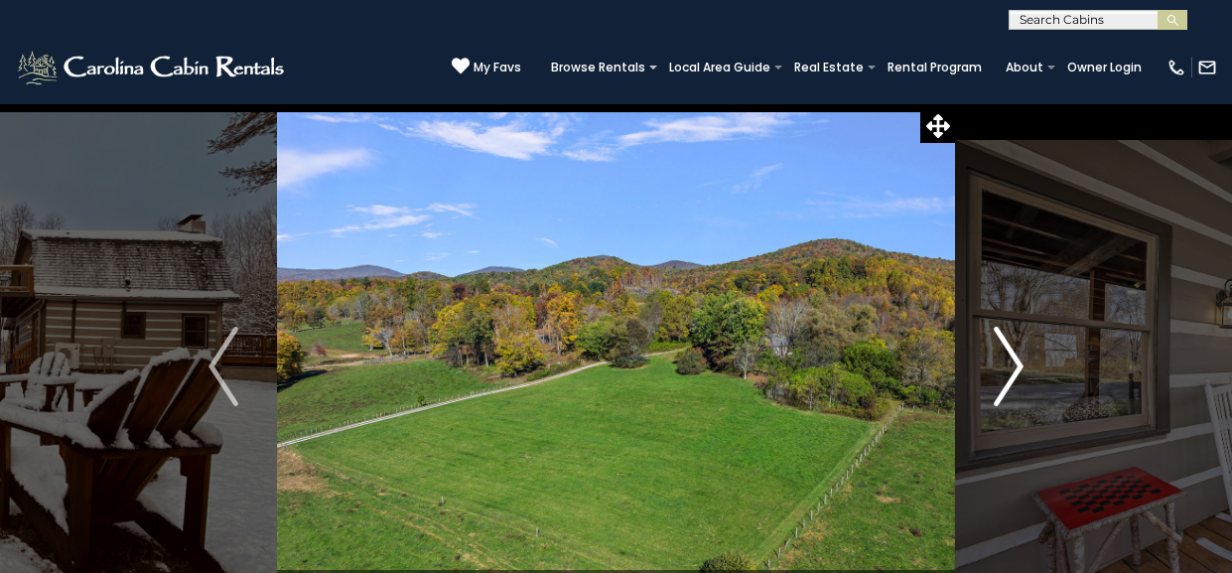
click at [1024, 370] on button "Next" at bounding box center [1008, 366] width 107 height 526
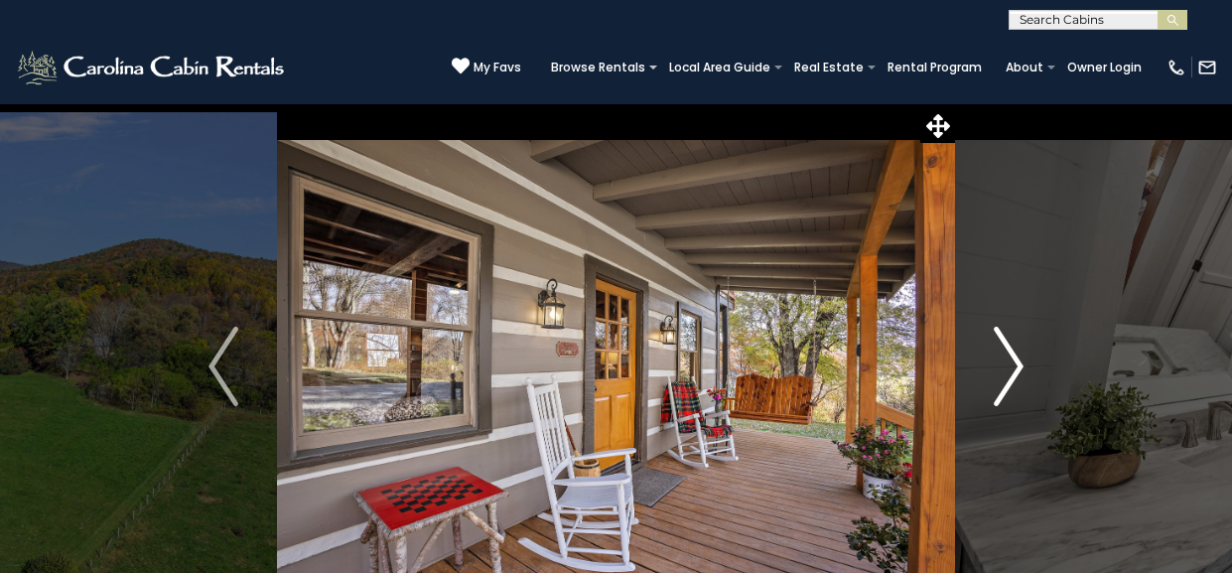
click at [1017, 371] on img "Next" at bounding box center [1008, 365] width 30 height 79
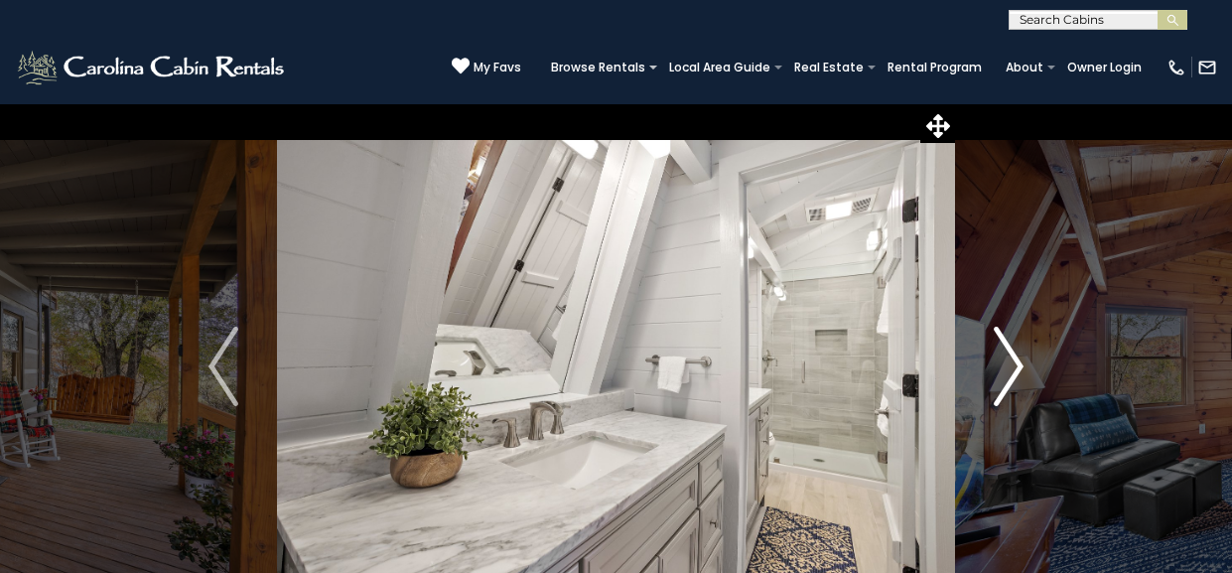
click at [1013, 370] on img "Next" at bounding box center [1008, 365] width 30 height 79
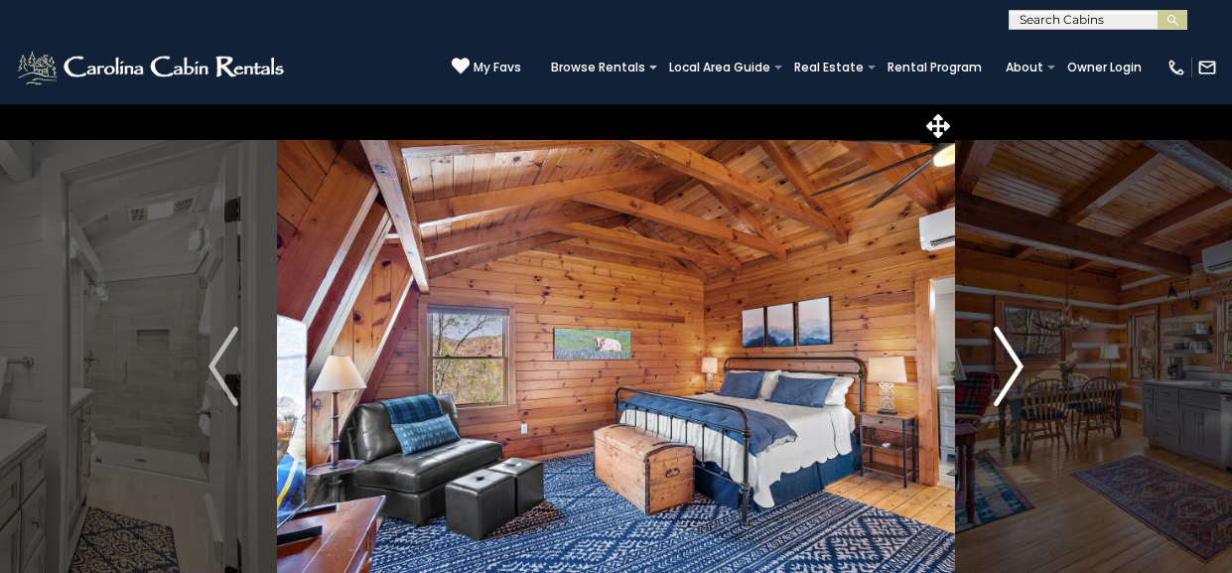
click at [1014, 374] on img "Next" at bounding box center [1008, 365] width 30 height 79
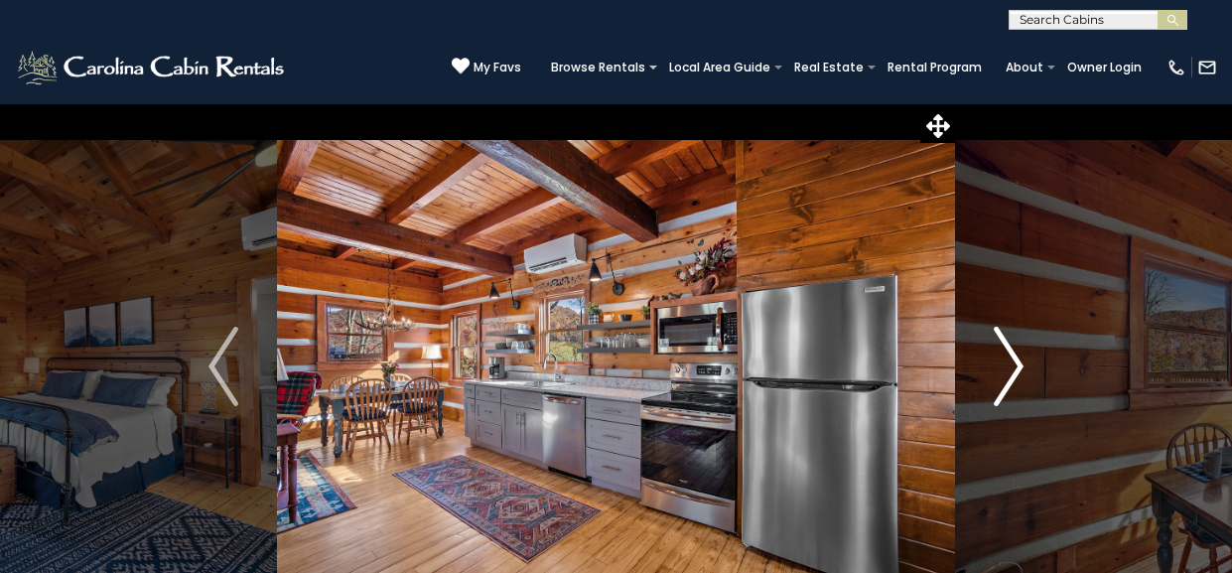
click at [1022, 375] on img "Next" at bounding box center [1008, 365] width 30 height 79
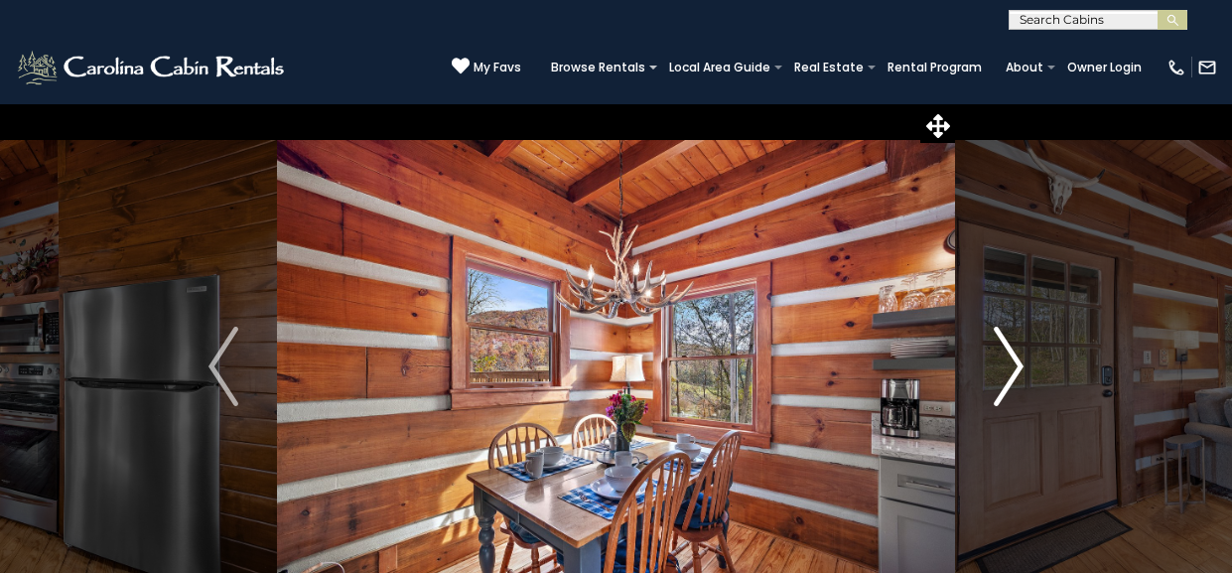
click at [1021, 371] on img "Next" at bounding box center [1008, 365] width 30 height 79
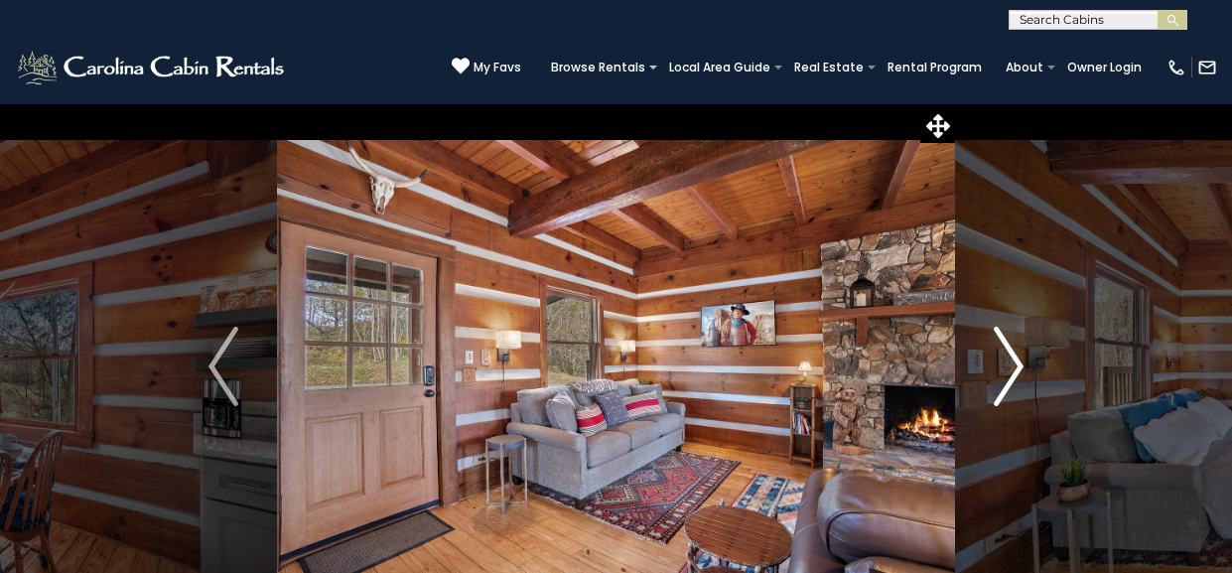
click at [1014, 370] on img "Next" at bounding box center [1008, 365] width 30 height 79
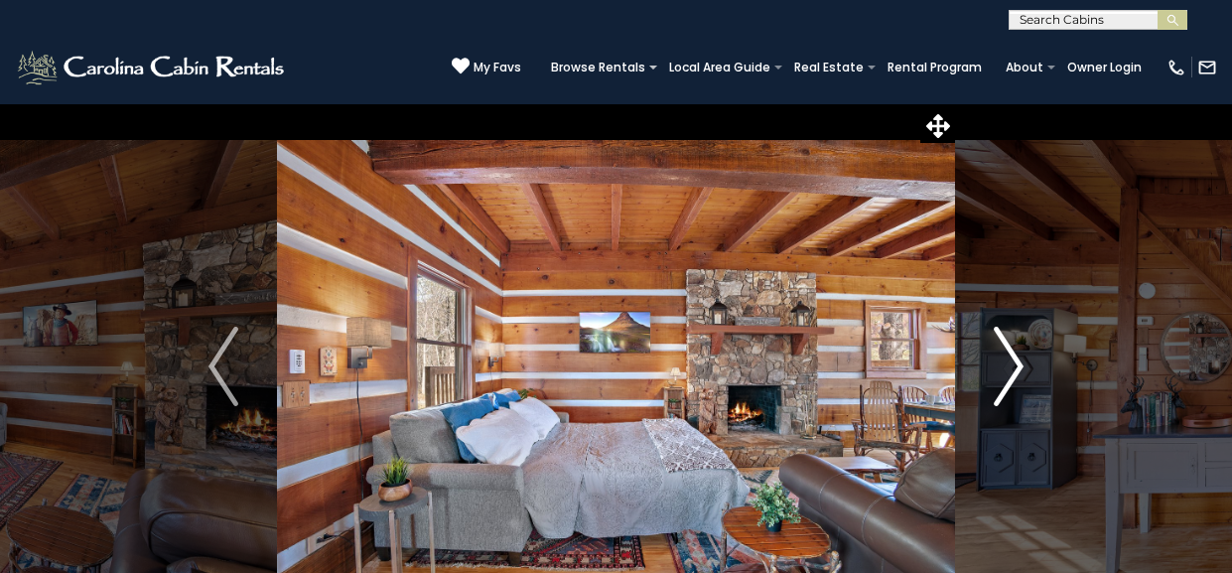
click at [1020, 371] on img "Next" at bounding box center [1008, 365] width 30 height 79
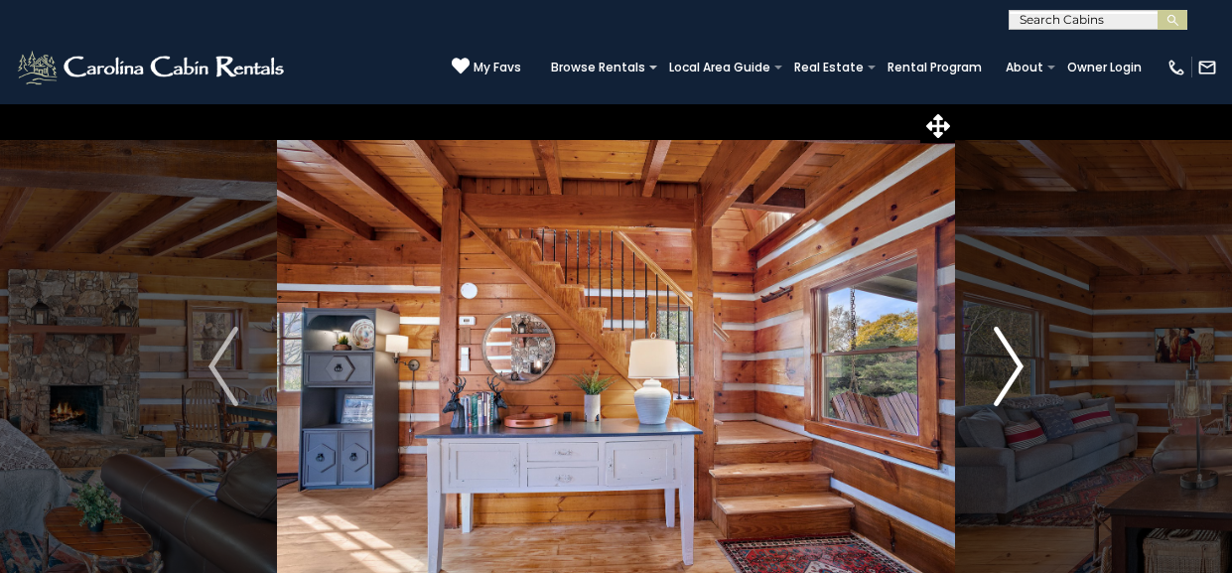
click at [1023, 361] on img "Next" at bounding box center [1008, 365] width 30 height 79
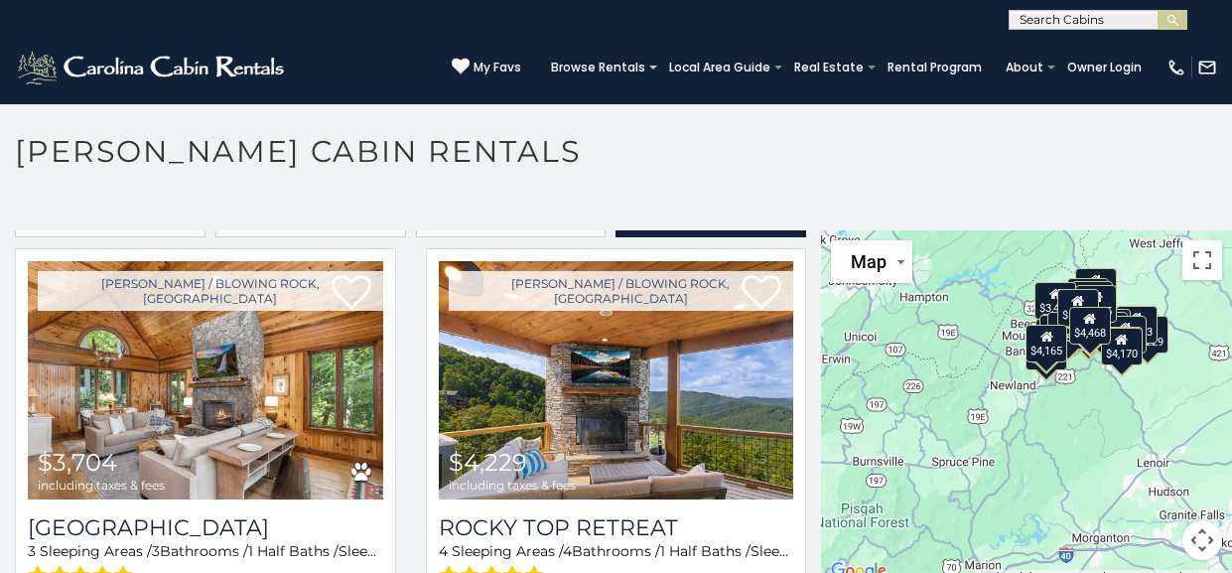
scroll to position [33, 0]
